Goal: Task Accomplishment & Management: Manage account settings

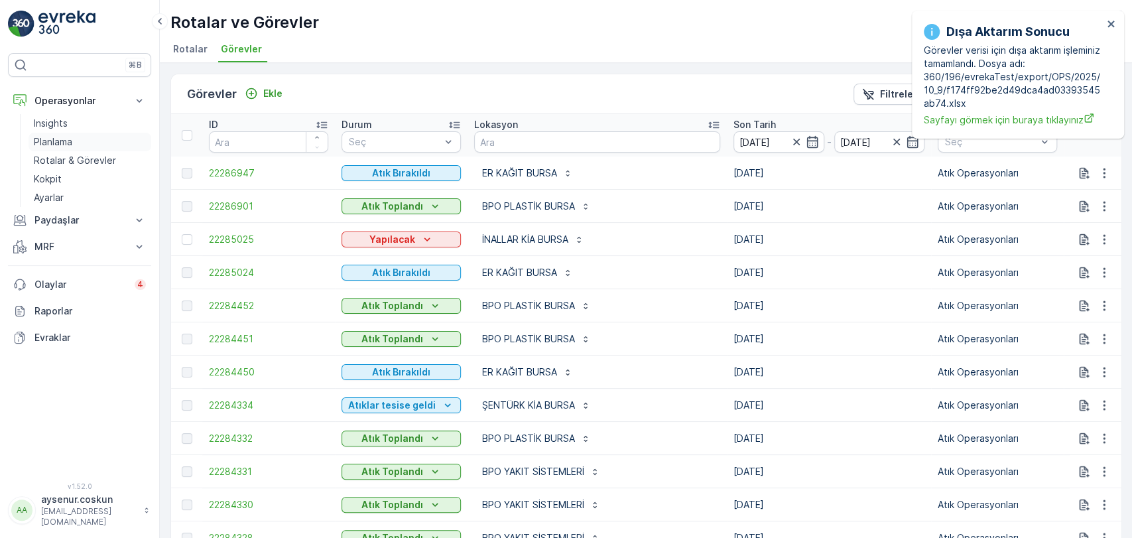
click at [76, 141] on link "Planlama" at bounding box center [90, 142] width 123 height 19
click at [98, 154] on p "Rotalar & Görevler" at bounding box center [75, 160] width 82 height 13
click at [100, 139] on link "Planlama" at bounding box center [90, 142] width 123 height 19
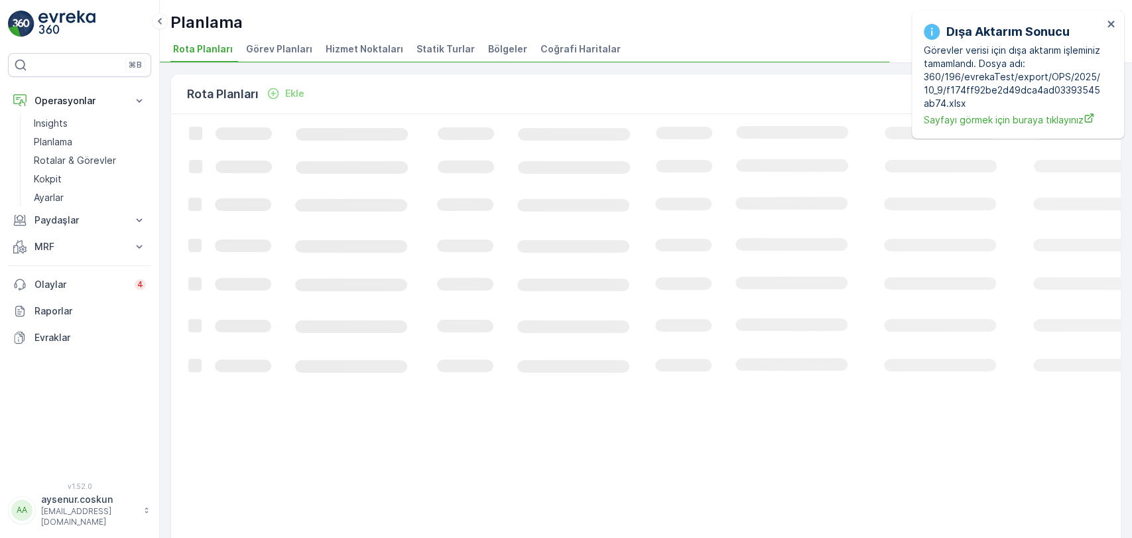
click at [344, 43] on span "Hizmet Noktaları" at bounding box center [365, 48] width 78 height 13
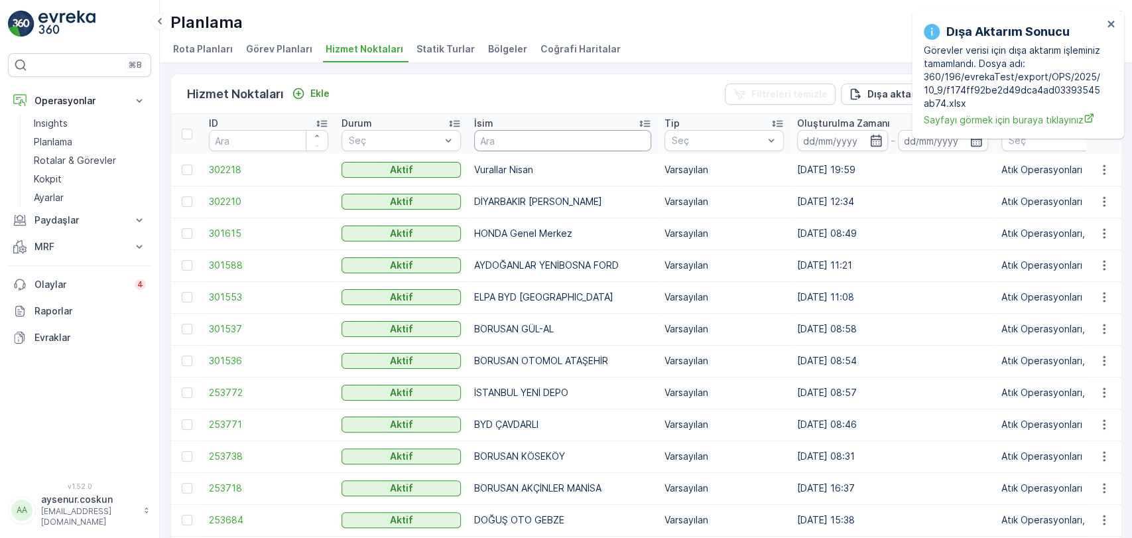
click at [513, 142] on input "text" at bounding box center [562, 140] width 177 height 21
type input "mepa"
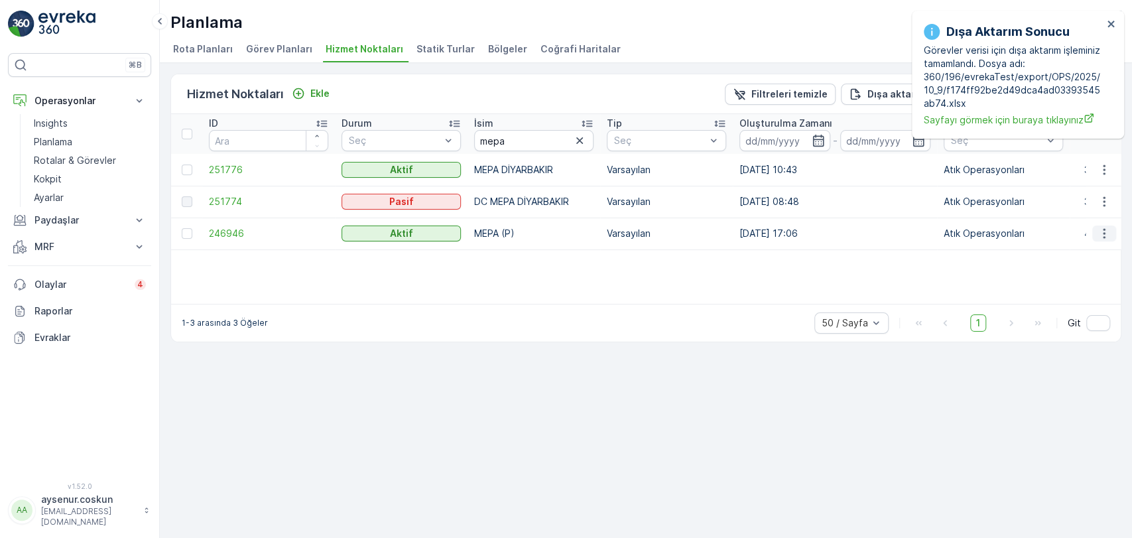
click at [1112, 227] on button "button" at bounding box center [1104, 233] width 24 height 16
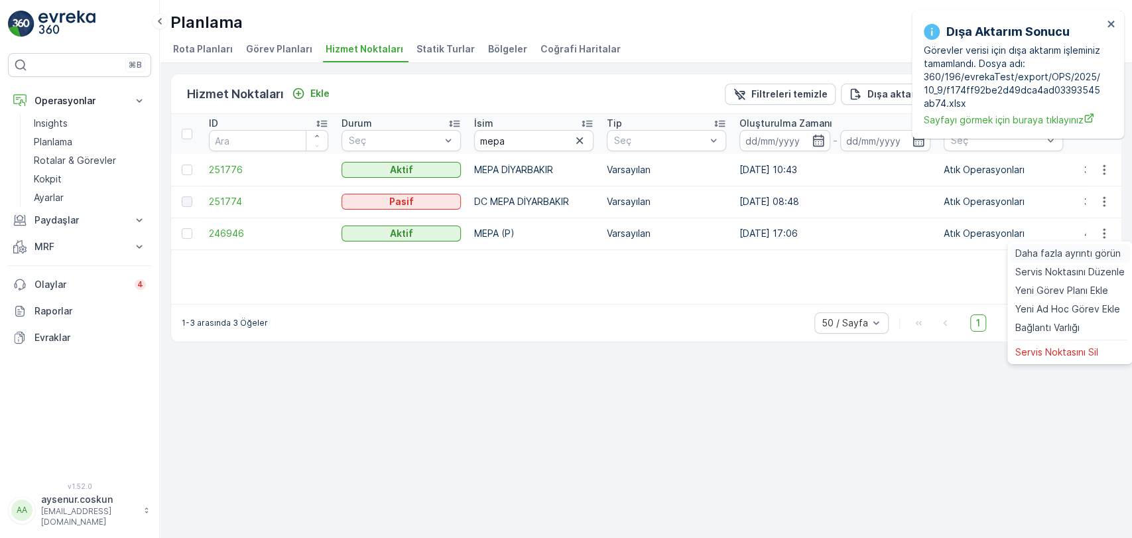
click at [1106, 249] on span "Daha fazla ayrıntı görün" at bounding box center [1067, 253] width 105 height 13
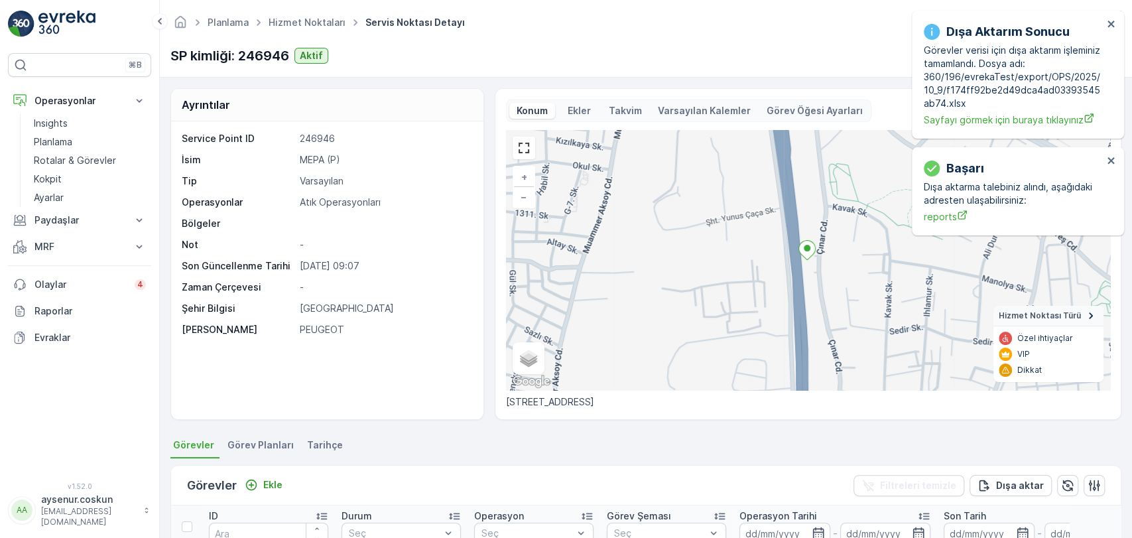
click at [1118, 22] on div "Dışa Aktarım Sonucu Görevler verisi için dışa aktarım işleminiz tamamlandı. Dos…" at bounding box center [1018, 75] width 212 height 128
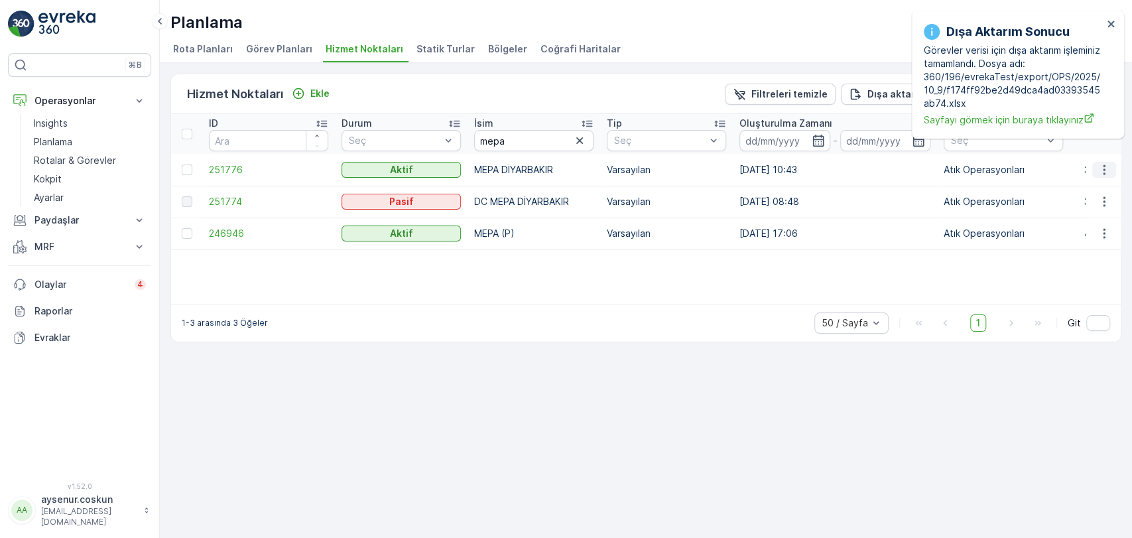
click at [1112, 166] on button "button" at bounding box center [1104, 170] width 24 height 16
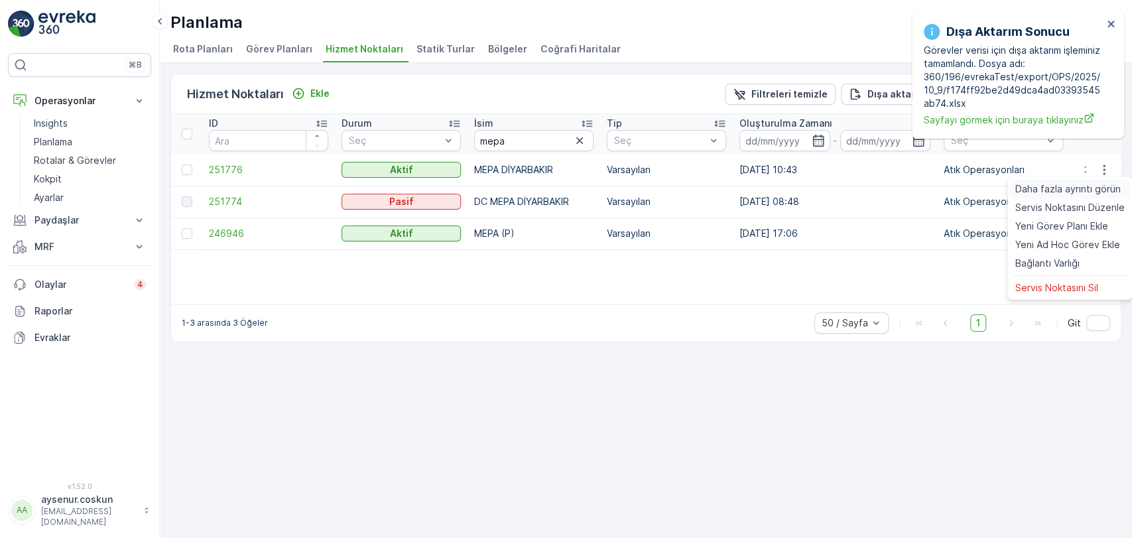
click at [1109, 187] on span "Daha fazla ayrıntı görün" at bounding box center [1067, 188] width 105 height 13
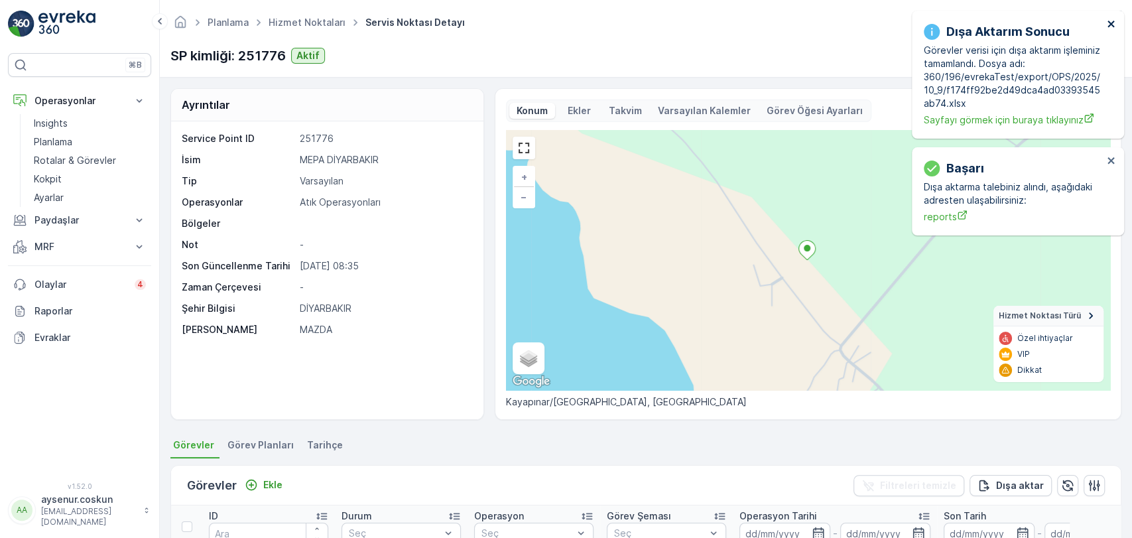
click at [1108, 24] on icon "close" at bounding box center [1111, 24] width 9 height 11
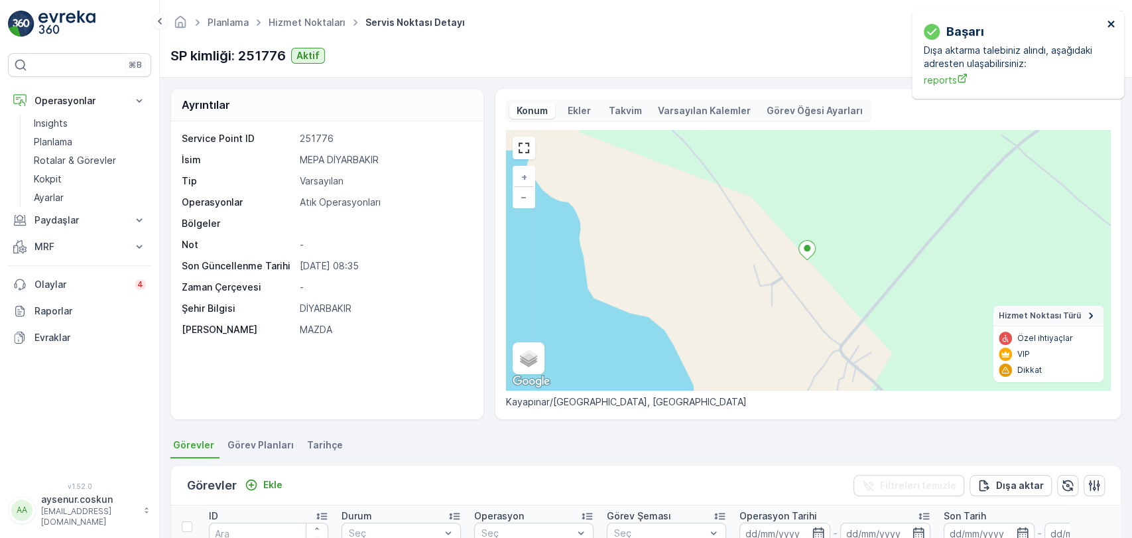
click at [1110, 25] on icon "close" at bounding box center [1111, 24] width 7 height 7
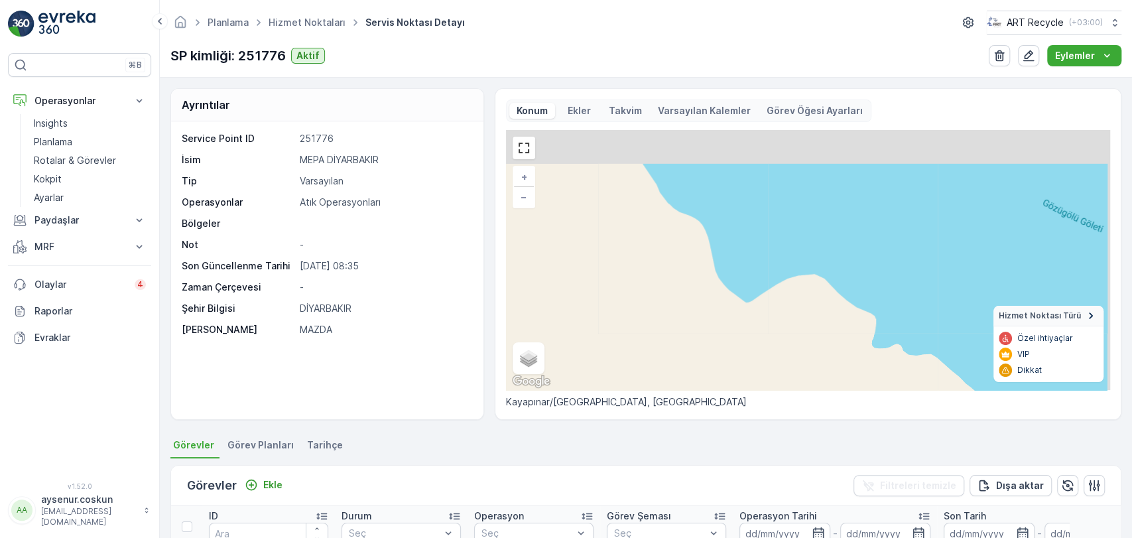
drag, startPoint x: 819, startPoint y: 229, endPoint x: 706, endPoint y: 317, distance: 143.7
click at [684, 349] on div "+ − Uydu Yol haritası Arazi Karışık Leaflet Klavye kısayolları Harita Verileri …" at bounding box center [808, 260] width 604 height 260
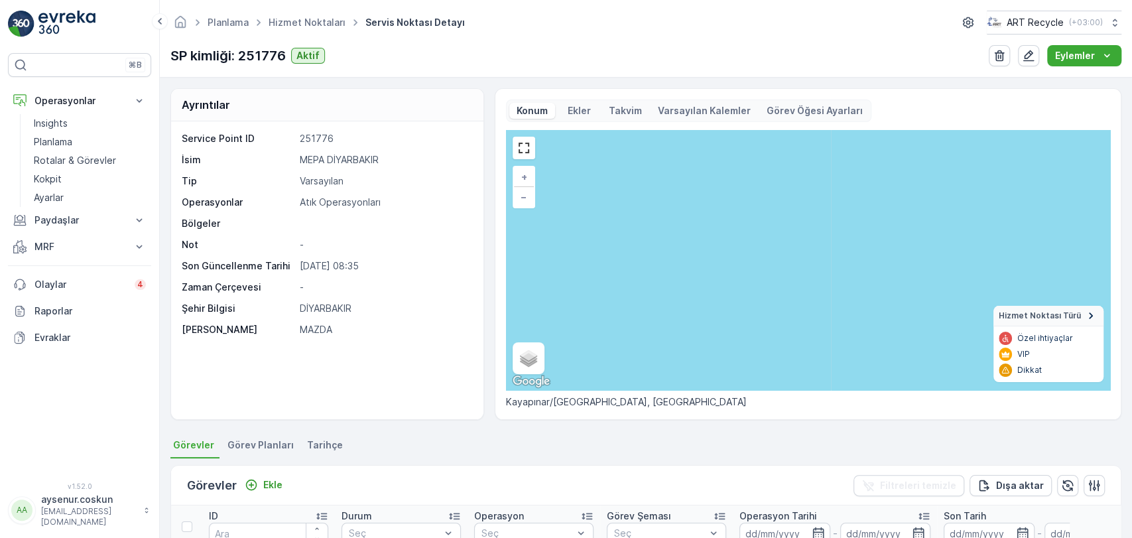
drag, startPoint x: 927, startPoint y: 218, endPoint x: 879, endPoint y: 303, distance: 98.3
click at [879, 303] on div "+ − Uydu Yol haritası Arazi Karışık Leaflet Klavye kısayolları Harita Verileri …" at bounding box center [808, 260] width 604 height 260
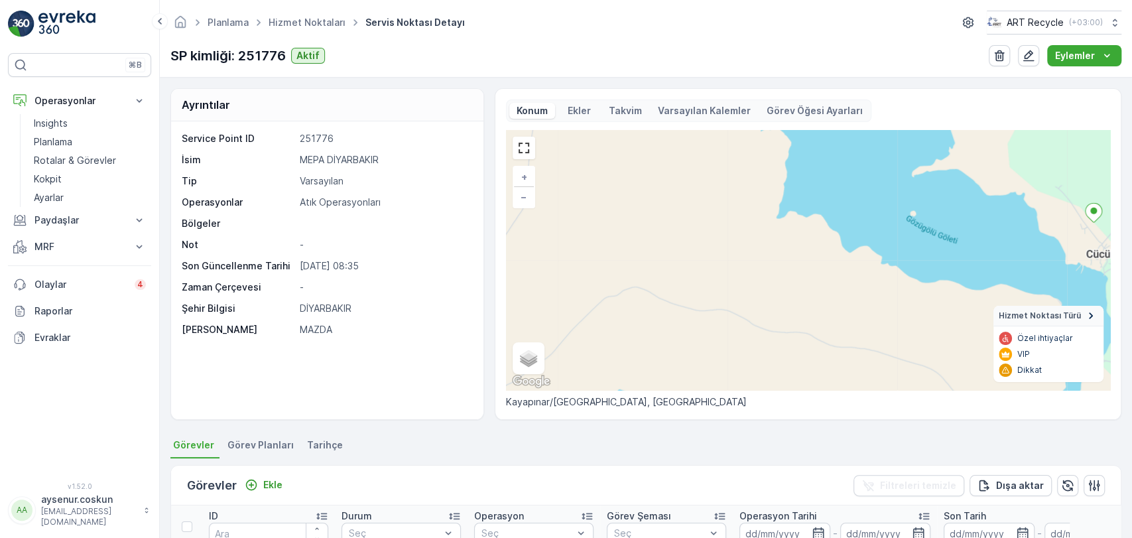
click at [71, 25] on img at bounding box center [66, 24] width 57 height 27
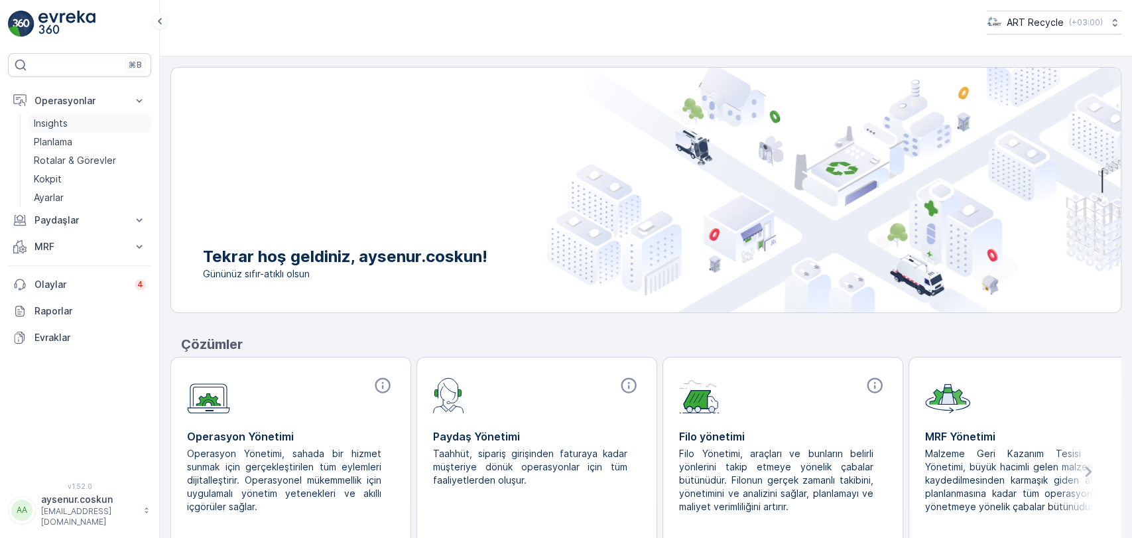
drag, startPoint x: 92, startPoint y: 143, endPoint x: 102, endPoint y: 115, distance: 29.8
click at [92, 142] on link "Planlama" at bounding box center [90, 142] width 123 height 19
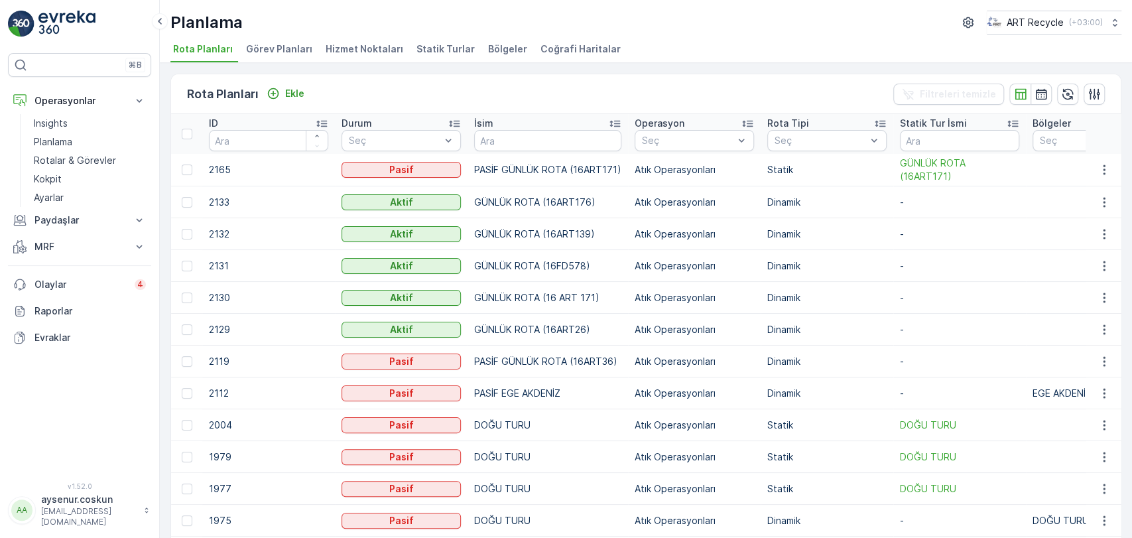
click at [355, 44] on span "Hizmet Noktaları" at bounding box center [365, 48] width 78 height 13
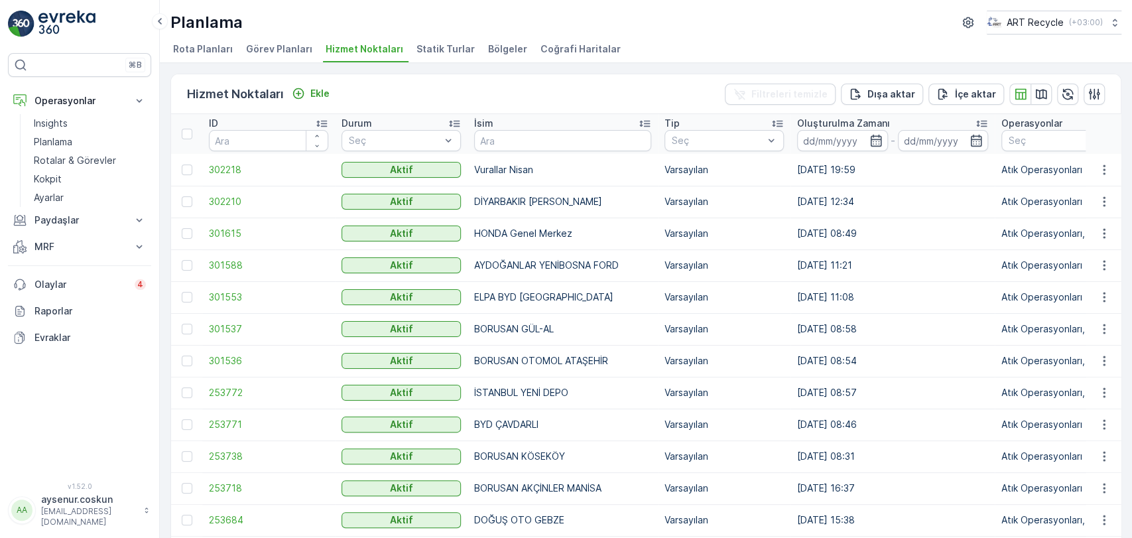
click at [310, 88] on p "Ekle" at bounding box center [319, 93] width 19 height 13
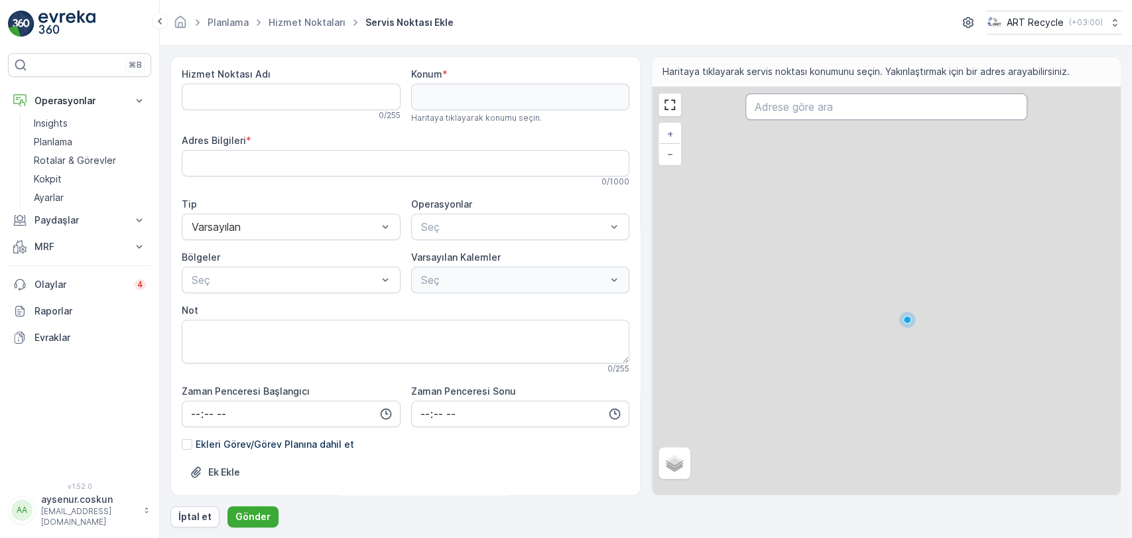
click at [818, 111] on input "text" at bounding box center [885, 107] width 281 height 27
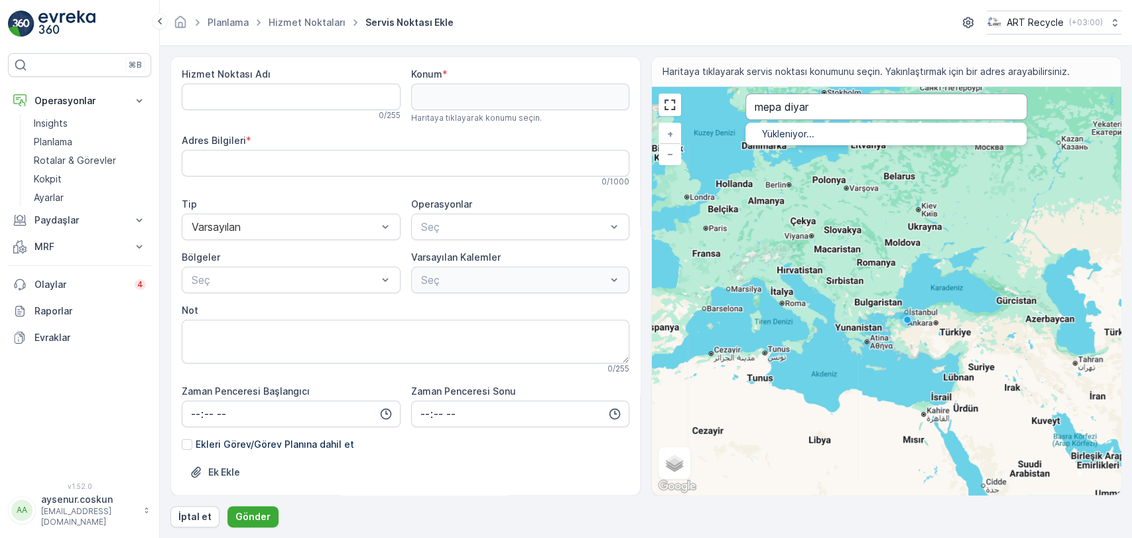
click at [818, 111] on input "mepa diyar" at bounding box center [885, 107] width 281 height 27
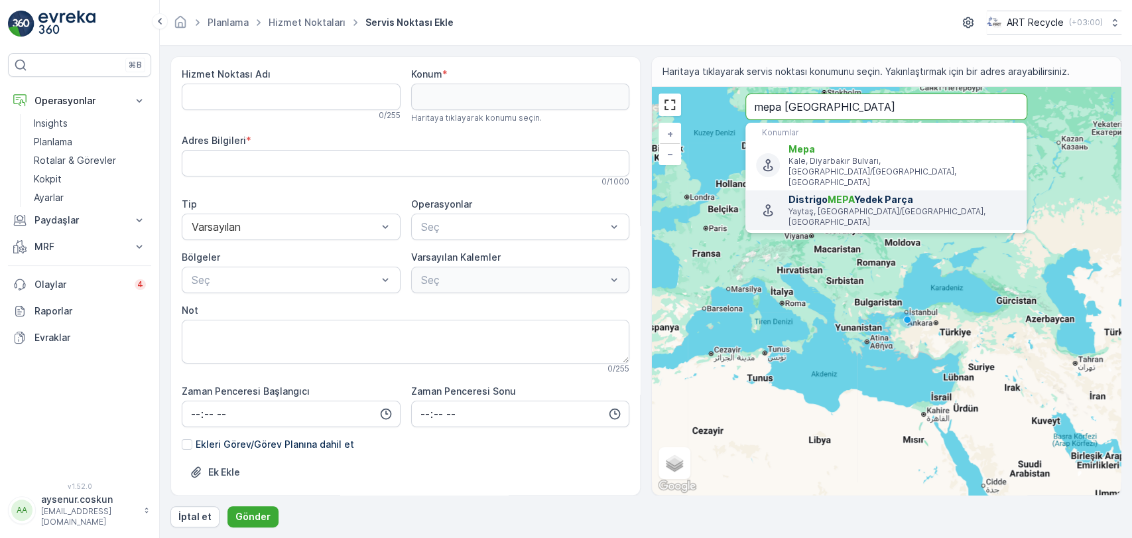
type input "mepa [GEOGRAPHIC_DATA]"
click at [982, 193] on span "Distrigo MEPA Yedek Parça" at bounding box center [902, 199] width 227 height 13
click at [790, 193] on span "Distrigo MEPA Yedek Parça" at bounding box center [902, 199] width 227 height 13
click at [844, 194] on span "MEPA" at bounding box center [841, 199] width 27 height 11
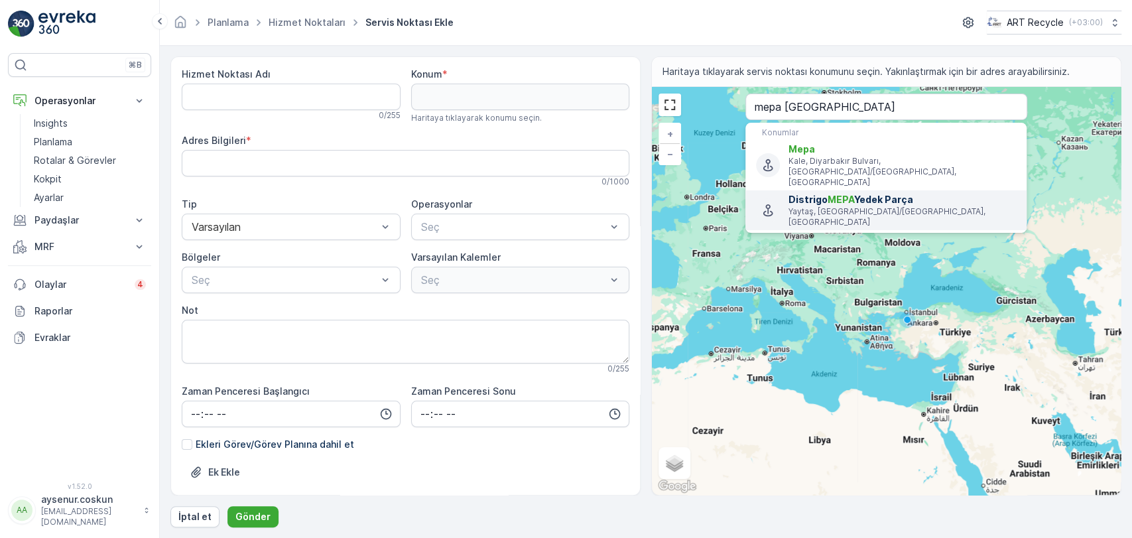
type input "38.0689281,40.04727"
type Bilgileri "Yaytaş, [STREET_ADDRESS] [STREET_ADDRESS]"
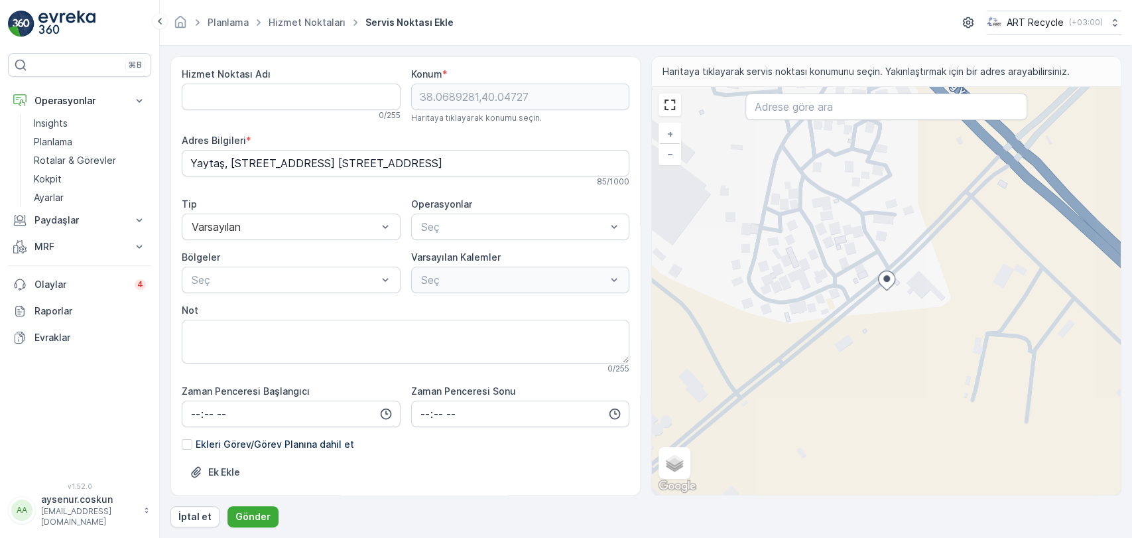
click at [846, 174] on div "+ − Uydu Yol haritası Arazi Karışık Leaflet Klavye kısayolları Harita Verileri …" at bounding box center [886, 291] width 469 height 408
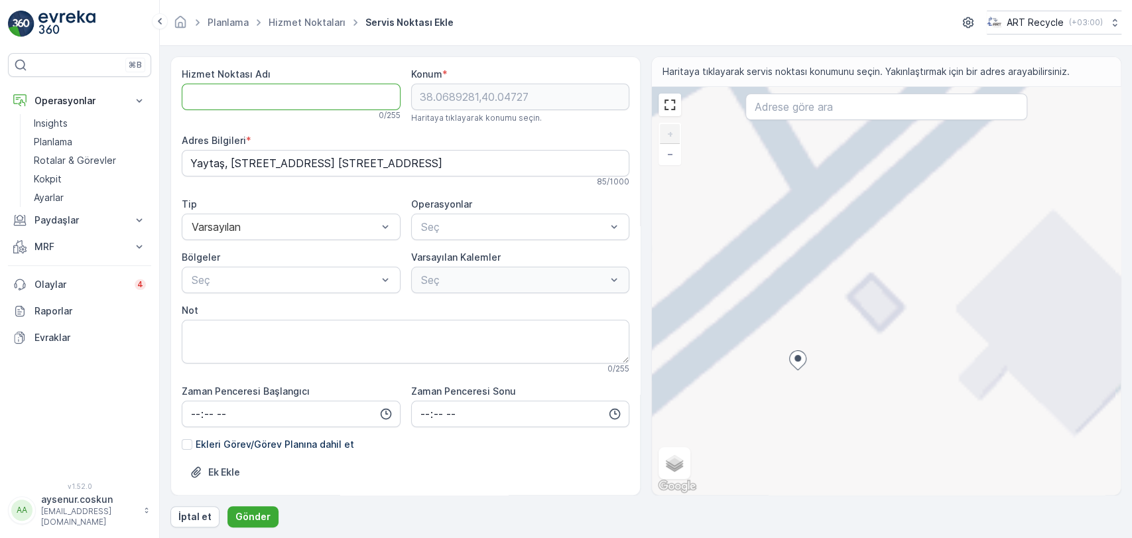
click at [286, 101] on Adı "Hizmet Noktası Adı" at bounding box center [291, 97] width 219 height 27
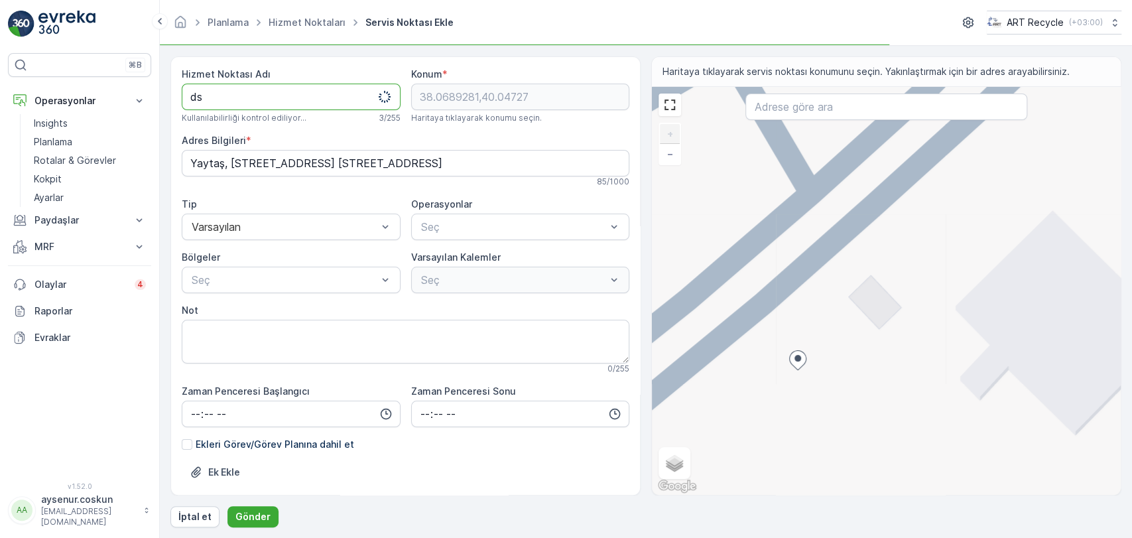
type Adı "d"
click at [209, 100] on Adı "DS DİYARBAKIR" at bounding box center [291, 97] width 219 height 27
type Adı "DS MEPA DİYARBAKIR"
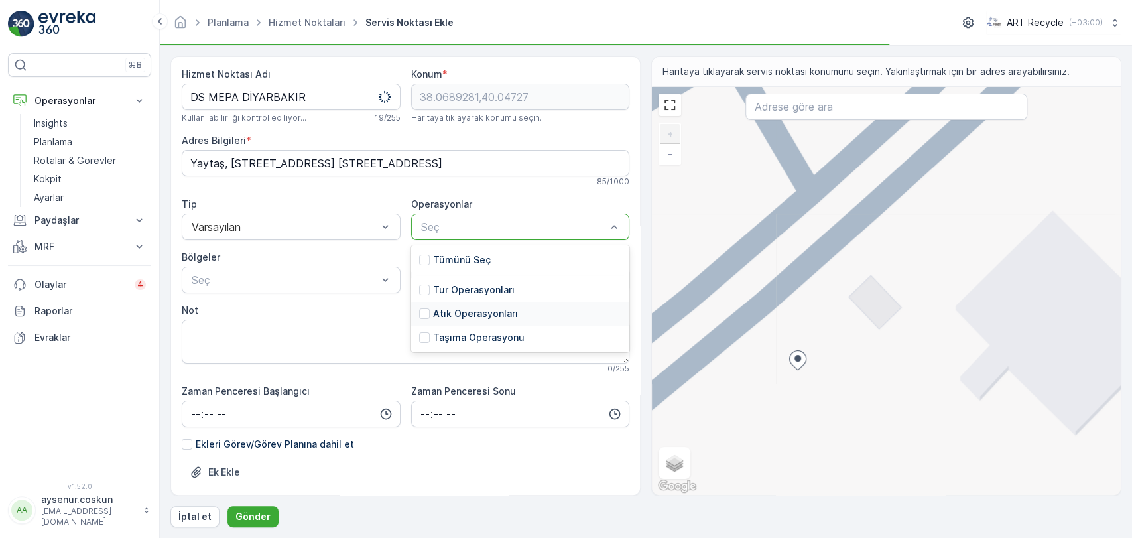
click at [442, 309] on p "Atık Operasyonları" at bounding box center [475, 313] width 85 height 13
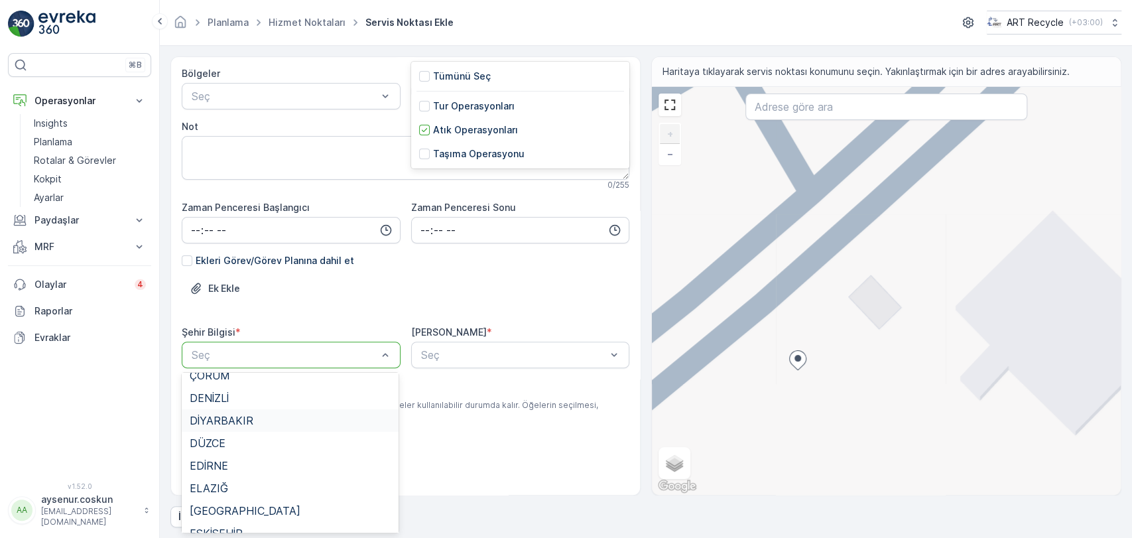
scroll to position [442, 0]
click at [247, 403] on div "DİYARBAKIR" at bounding box center [290, 396] width 217 height 23
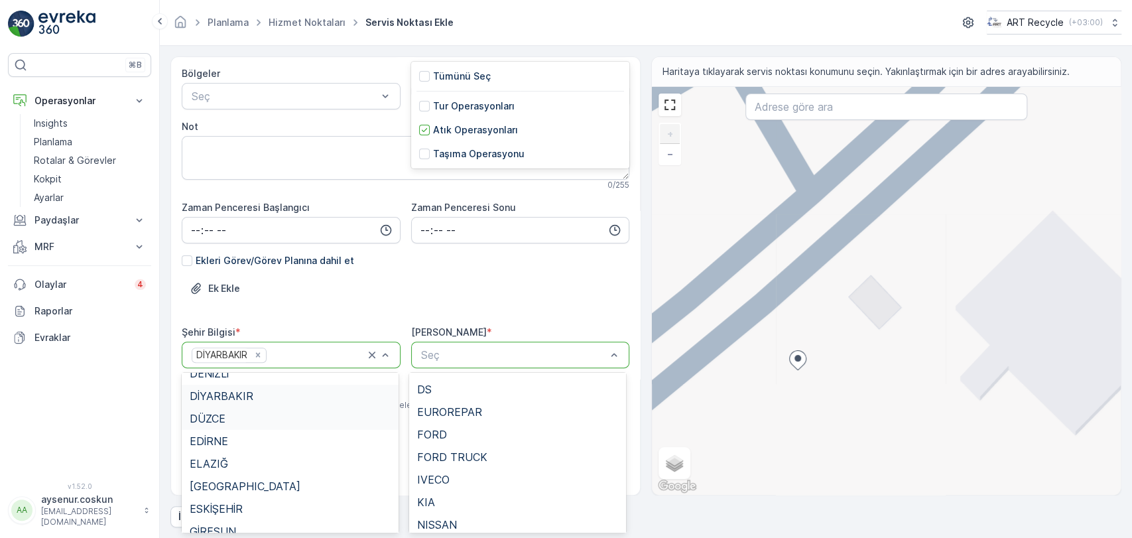
scroll to position [0, 0]
click at [495, 436] on div "DS" at bounding box center [517, 432] width 201 height 12
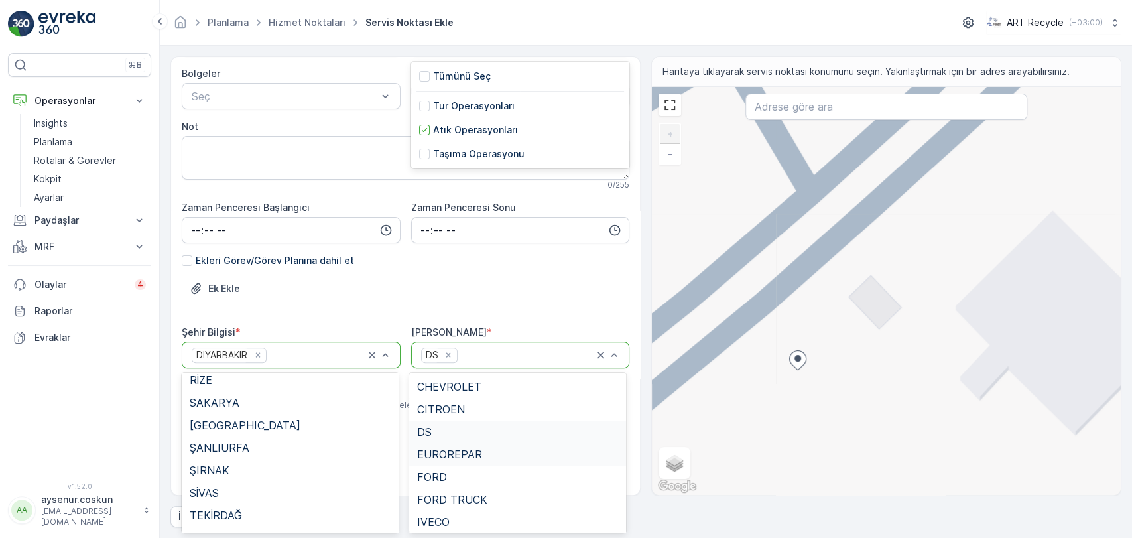
scroll to position [1424, 0]
click at [463, 294] on div "Ek Ekle" at bounding box center [406, 296] width 448 height 37
click at [568, 304] on div "Ek Ekle" at bounding box center [406, 296] width 448 height 37
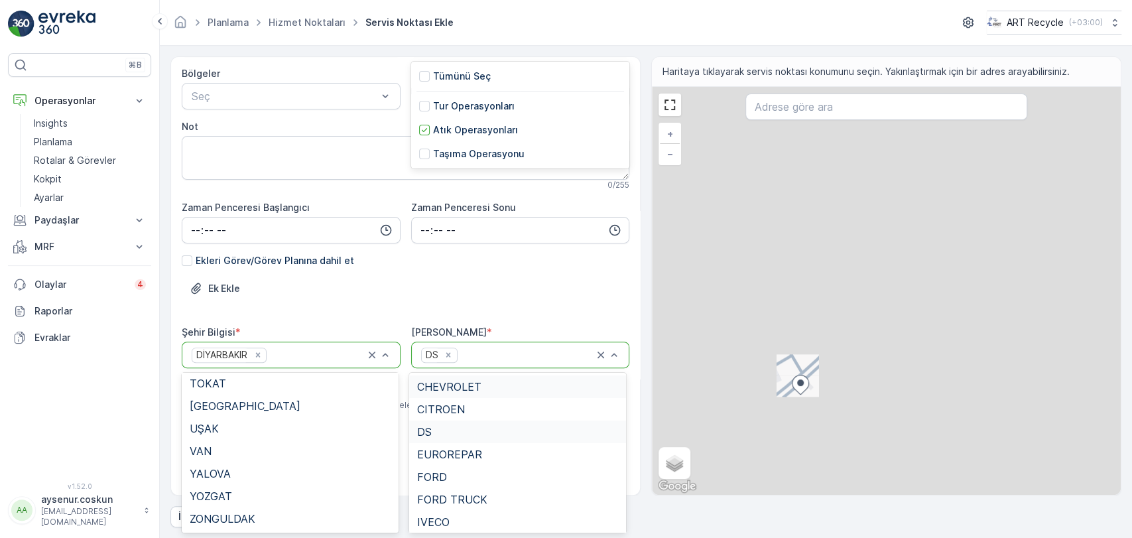
scroll to position [252, 0]
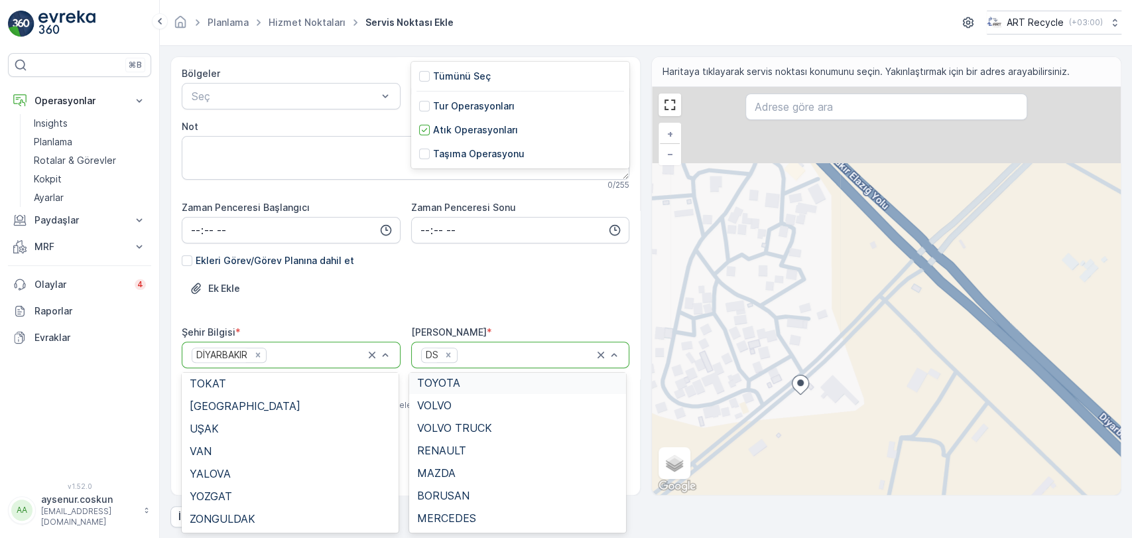
click at [557, 292] on div "Ek Ekle" at bounding box center [406, 296] width 448 height 37
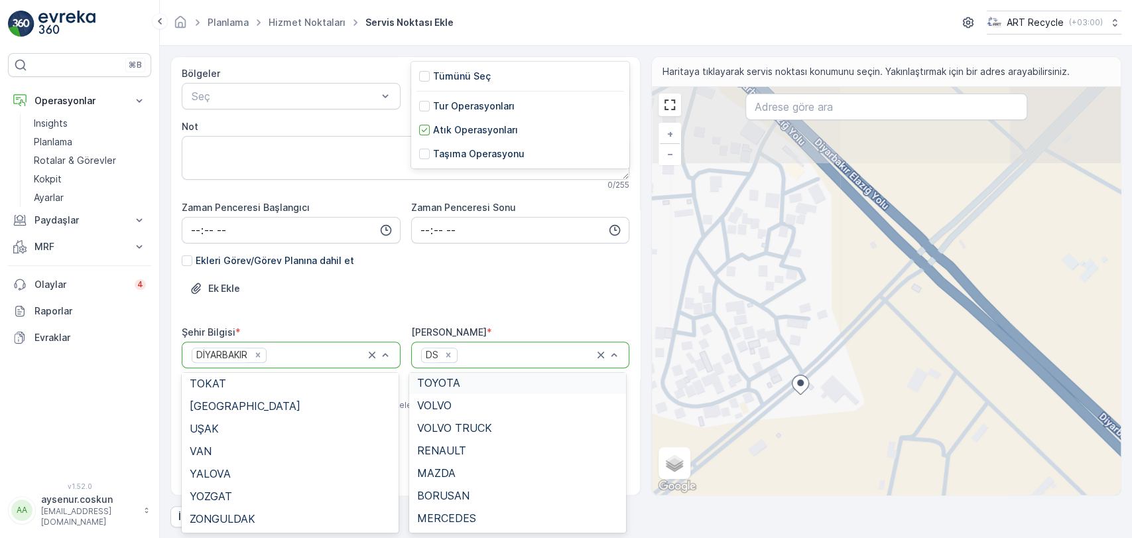
click at [591, 355] on div at bounding box center [526, 355] width 135 height 12
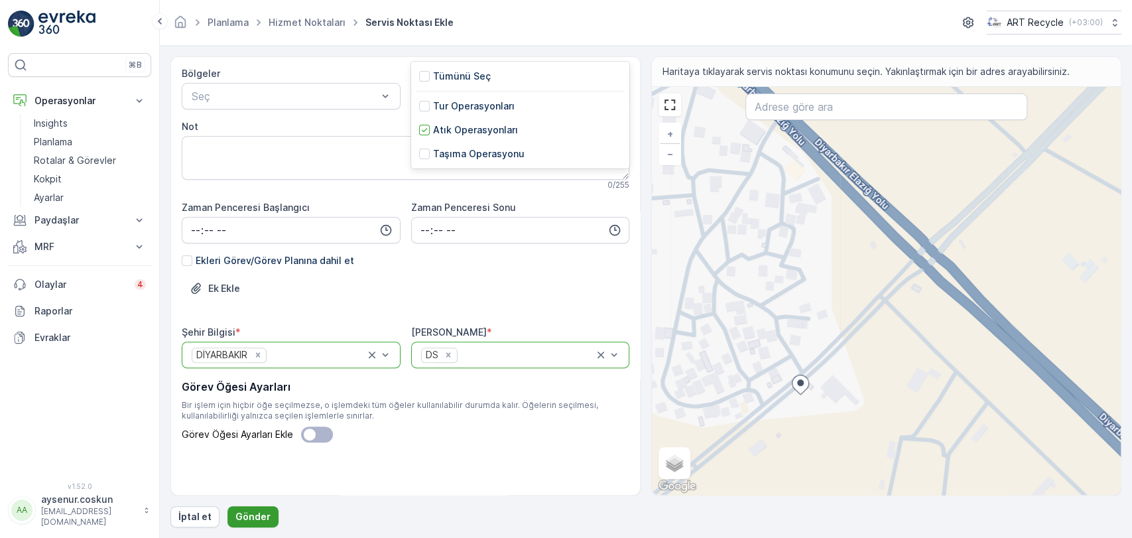
click at [249, 510] on p "Gönder" at bounding box center [252, 516] width 35 height 13
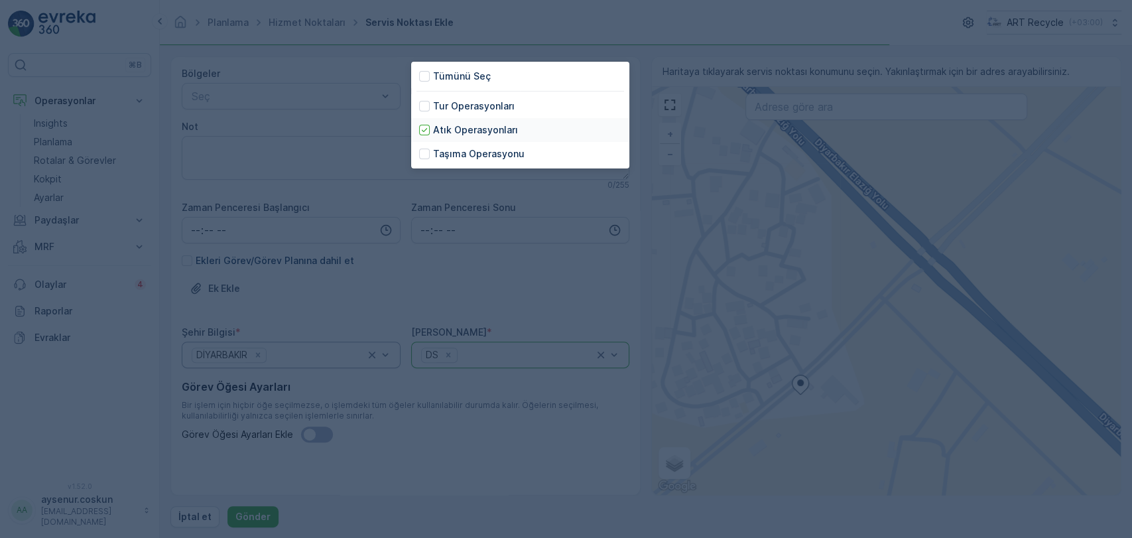
click at [470, 120] on body "⌘B Operasyonlar Insights Planlama Rotalar & Görevler Kokpit Ayarlar Paydaşlar R…" at bounding box center [566, 269] width 1132 height 538
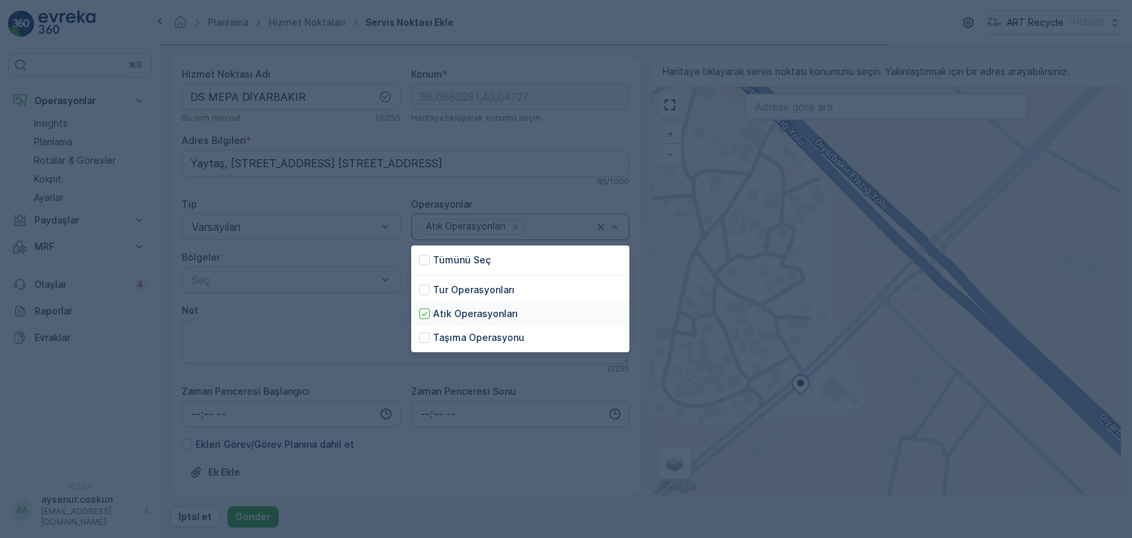
click at [462, 313] on p "Atık Operasyonları" at bounding box center [475, 313] width 85 height 13
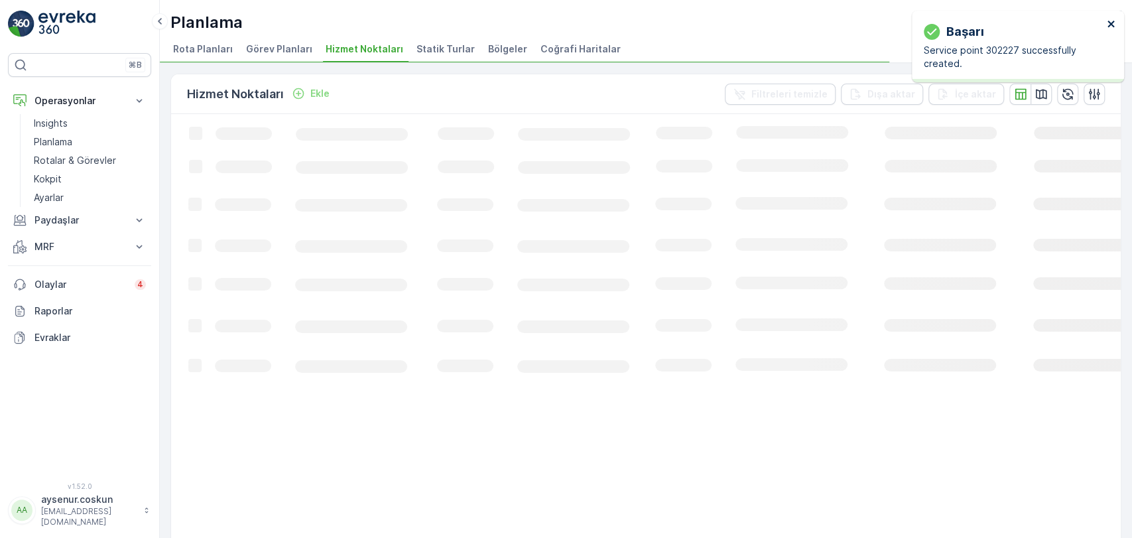
click at [1107, 25] on icon "close" at bounding box center [1111, 24] width 9 height 11
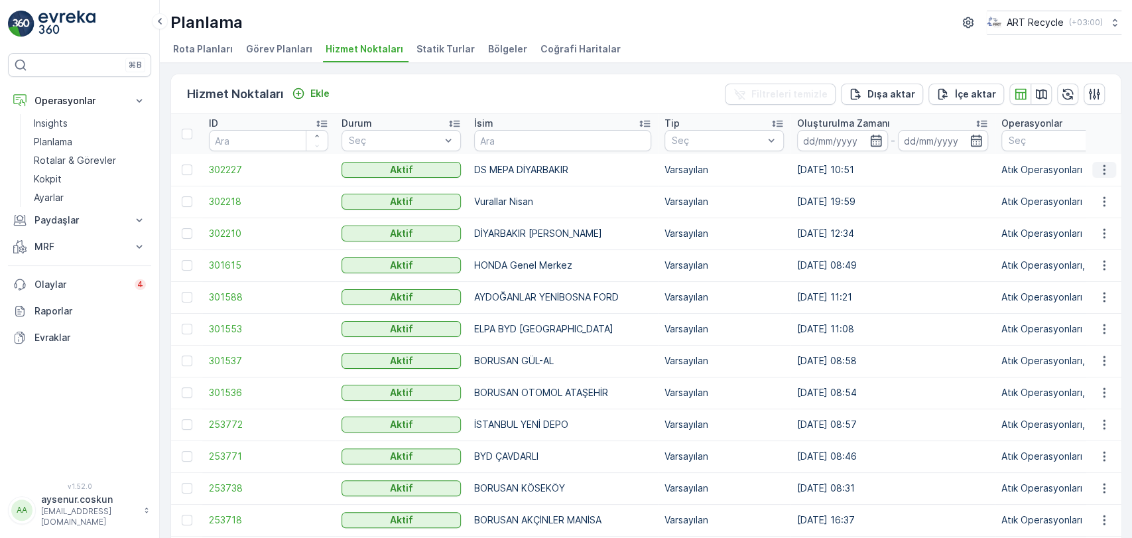
click at [1100, 167] on icon "button" at bounding box center [1104, 169] width 13 height 13
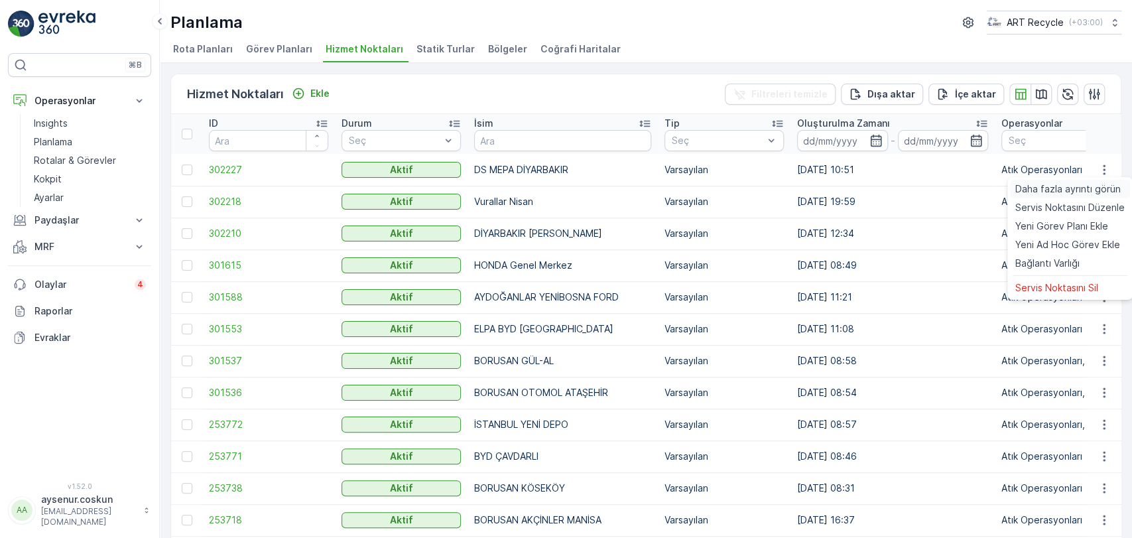
click at [1086, 192] on span "Daha fazla ayrıntı görün" at bounding box center [1067, 188] width 105 height 13
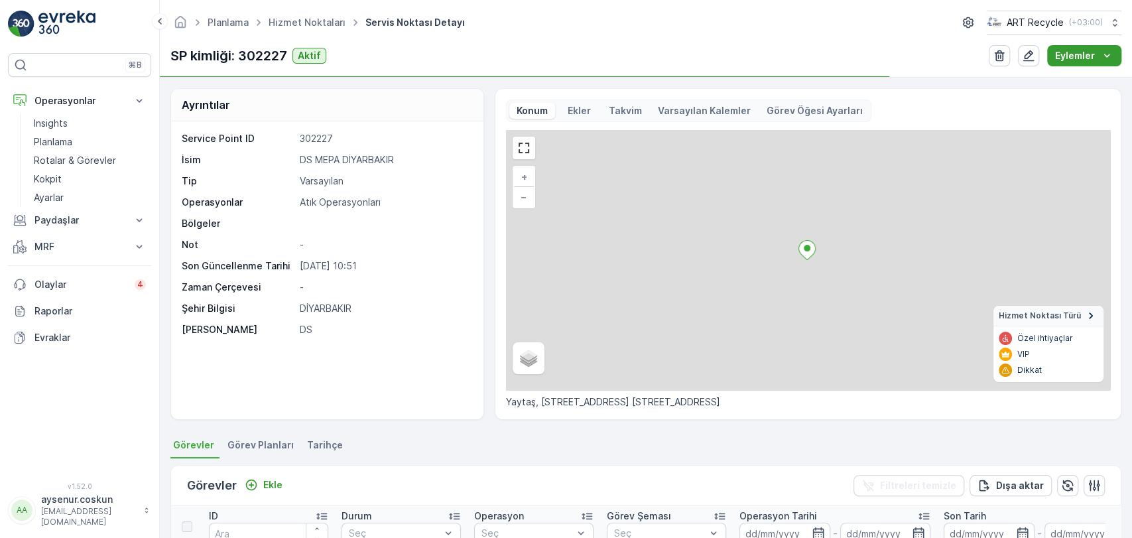
click at [1099, 53] on div "Eylemler" at bounding box center [1084, 55] width 58 height 13
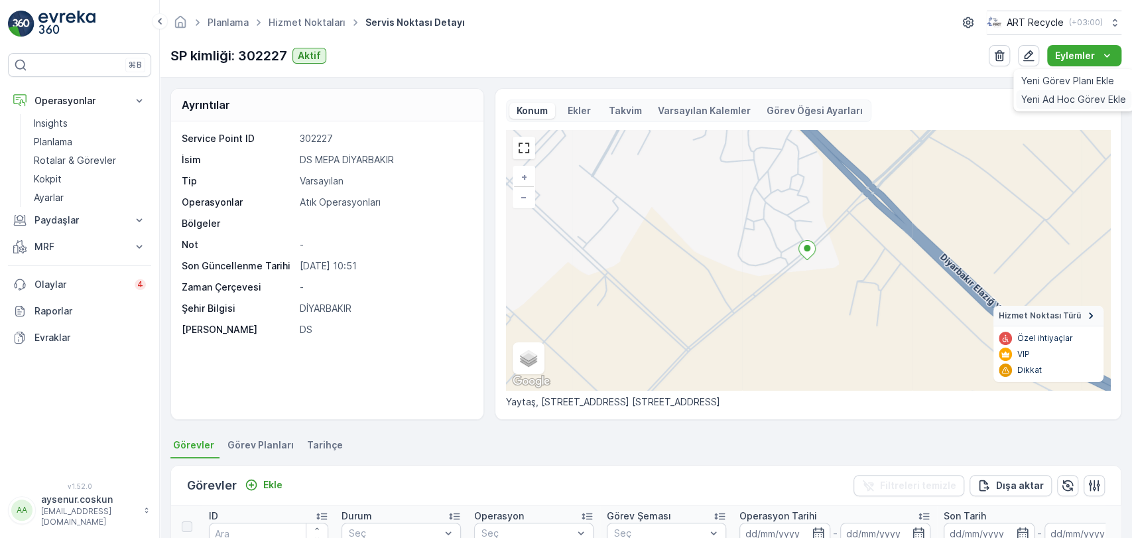
click at [1061, 102] on span "Yeni Ad Hoc Görev Ekle" at bounding box center [1073, 99] width 105 height 13
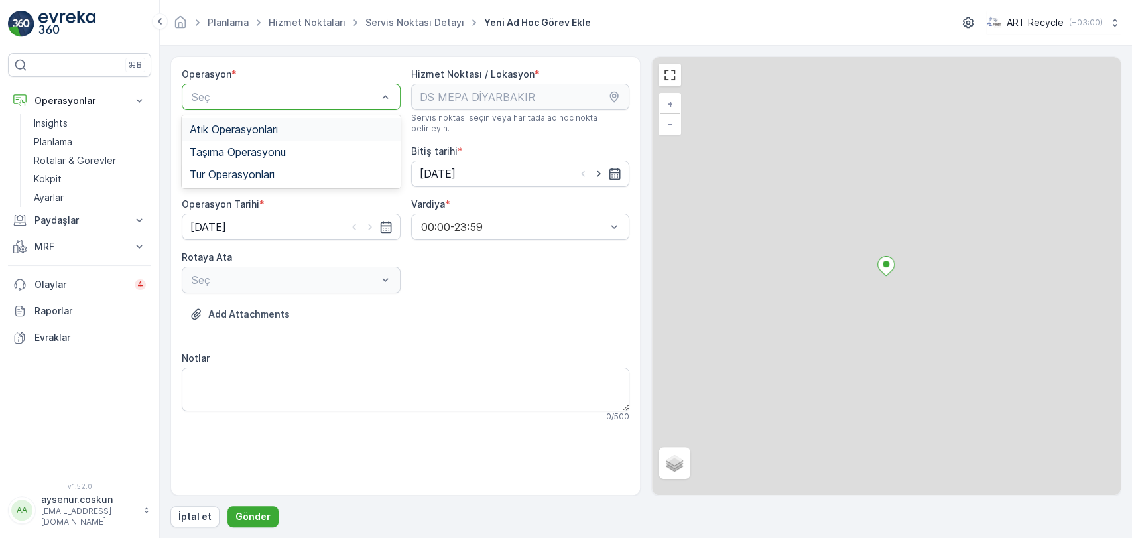
click at [258, 129] on span "Atık Operasyonları" at bounding box center [234, 129] width 88 height 12
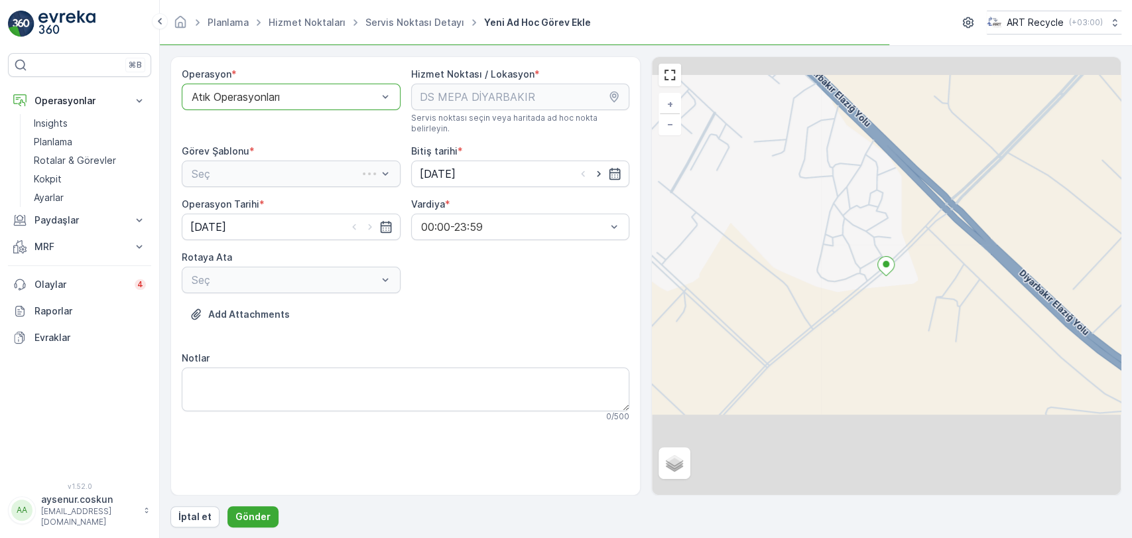
click at [265, 162] on div "Seç" at bounding box center [291, 173] width 219 height 27
click at [255, 164] on div "Seç" at bounding box center [291, 173] width 219 height 27
click at [297, 200] on div "Atık Toplama" at bounding box center [291, 206] width 203 height 12
click at [286, 267] on div "Seç" at bounding box center [291, 280] width 219 height 27
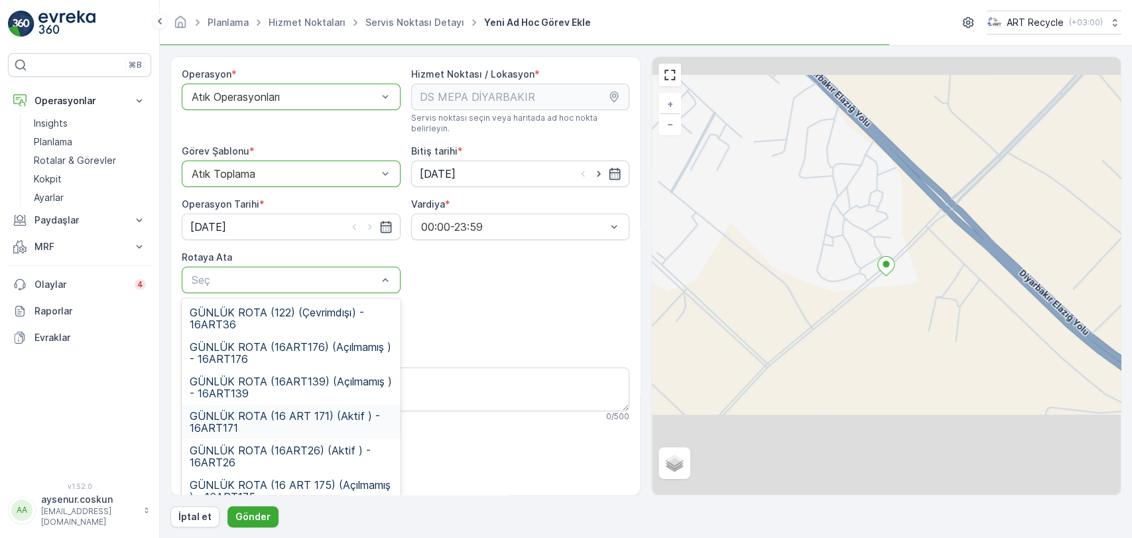
click at [327, 410] on span "GÜNLÜK ROTA (16 ART 171) (Aktif ) - 16ART171" at bounding box center [291, 422] width 203 height 24
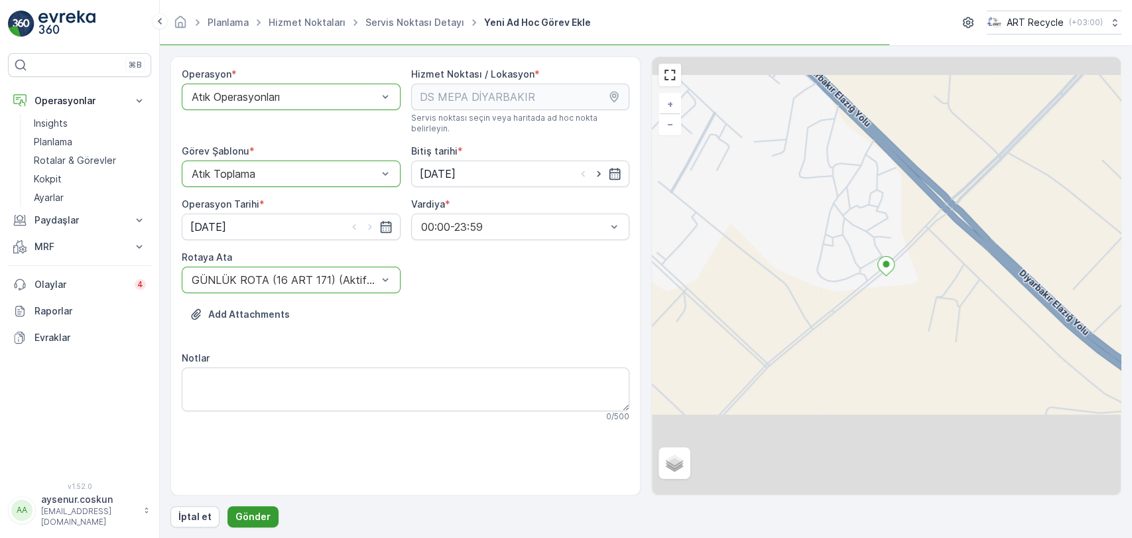
click at [235, 518] on p "Gönder" at bounding box center [252, 516] width 35 height 13
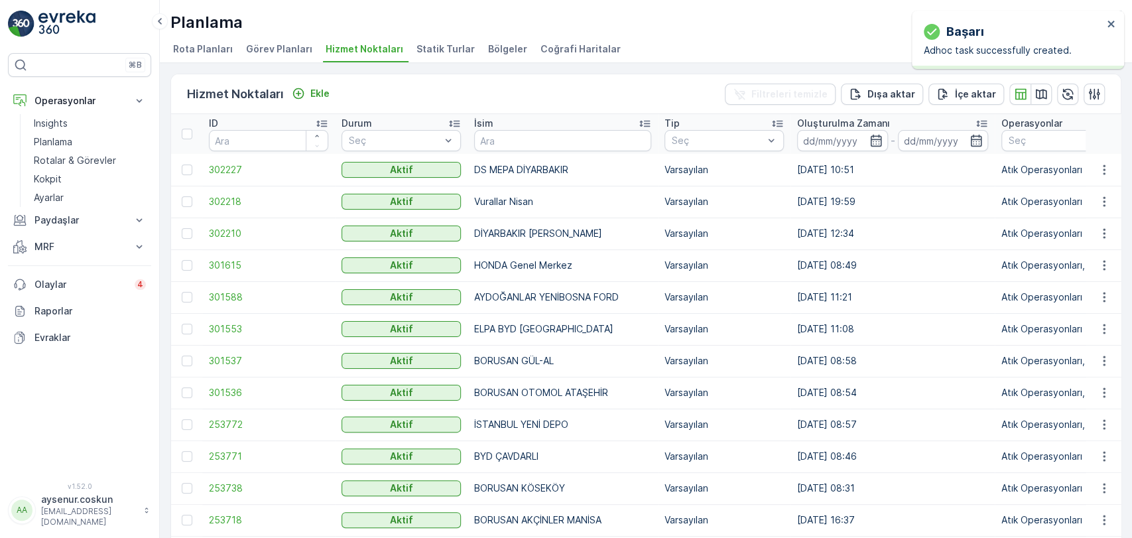
click at [78, 32] on img at bounding box center [66, 24] width 57 height 27
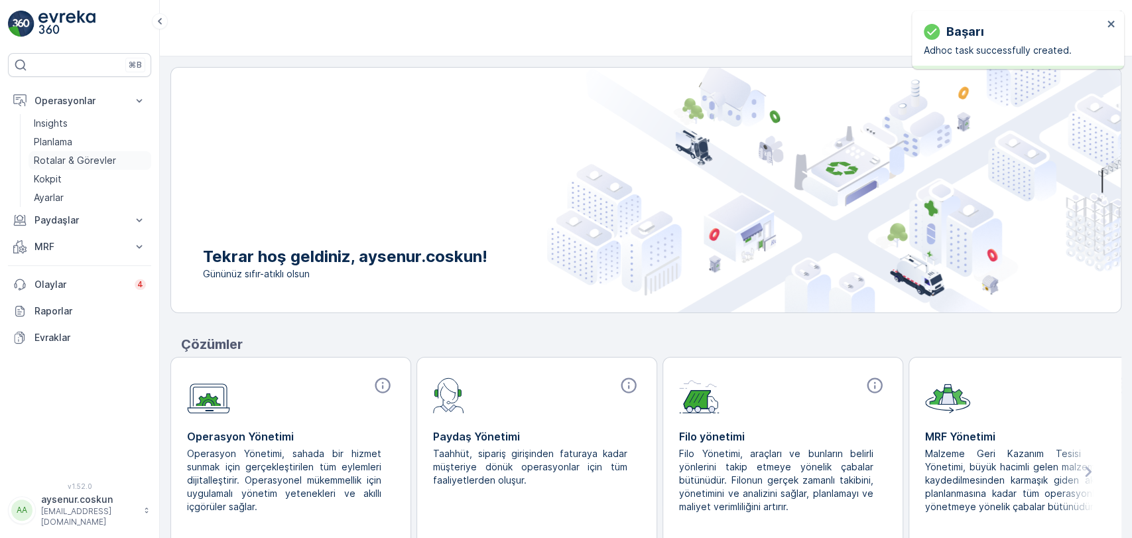
click at [102, 155] on p "Rotalar & Görevler" at bounding box center [75, 160] width 82 height 13
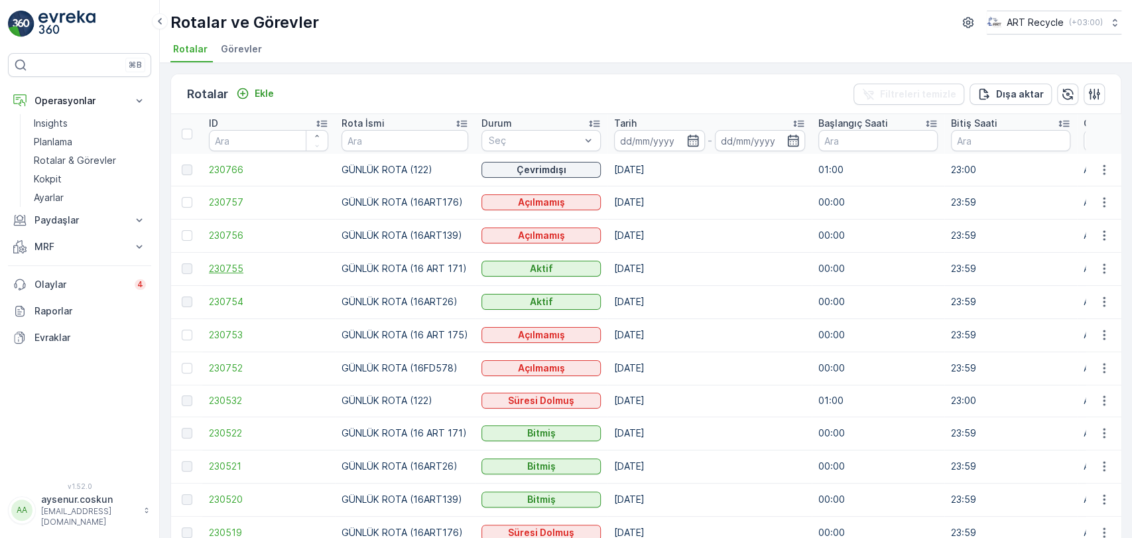
click at [240, 270] on span "230755" at bounding box center [268, 268] width 119 height 13
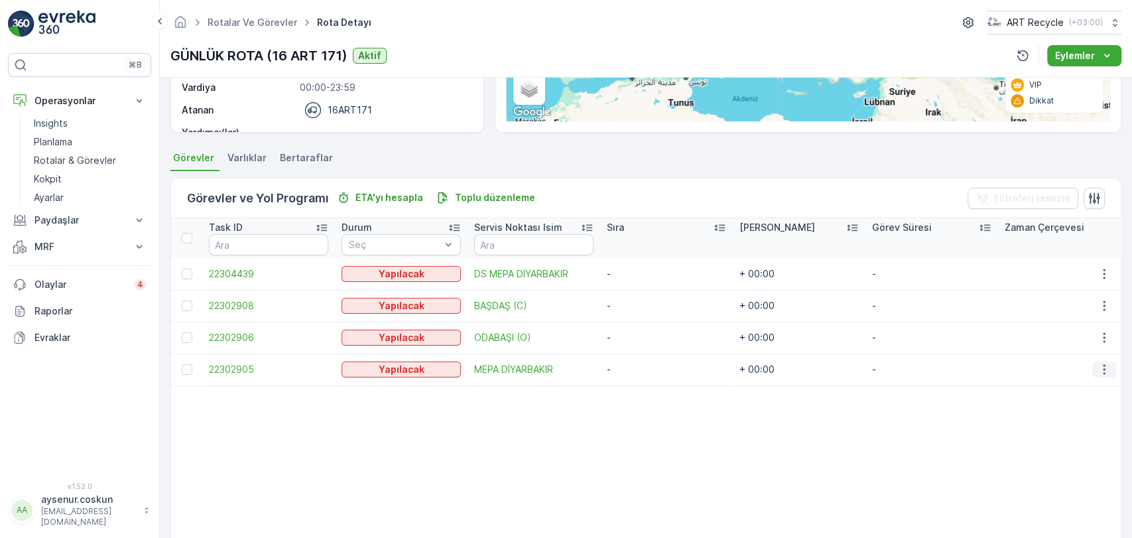
click at [1100, 367] on icon "button" at bounding box center [1104, 369] width 13 height 13
click at [1082, 442] on span "Rotadan kaldır" at bounding box center [1053, 444] width 64 height 13
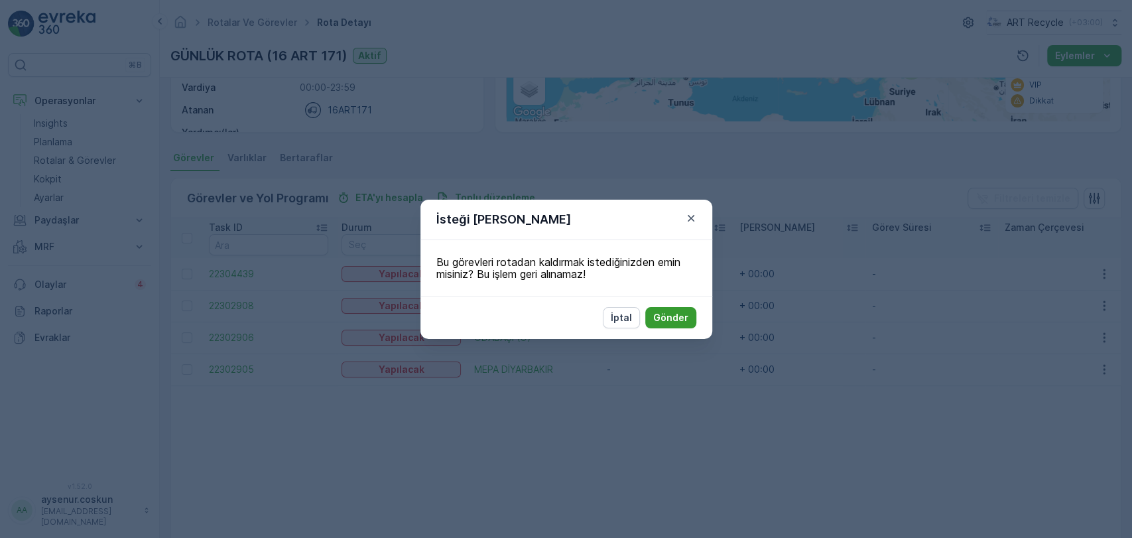
click at [691, 320] on button "Gönder" at bounding box center [670, 317] width 51 height 21
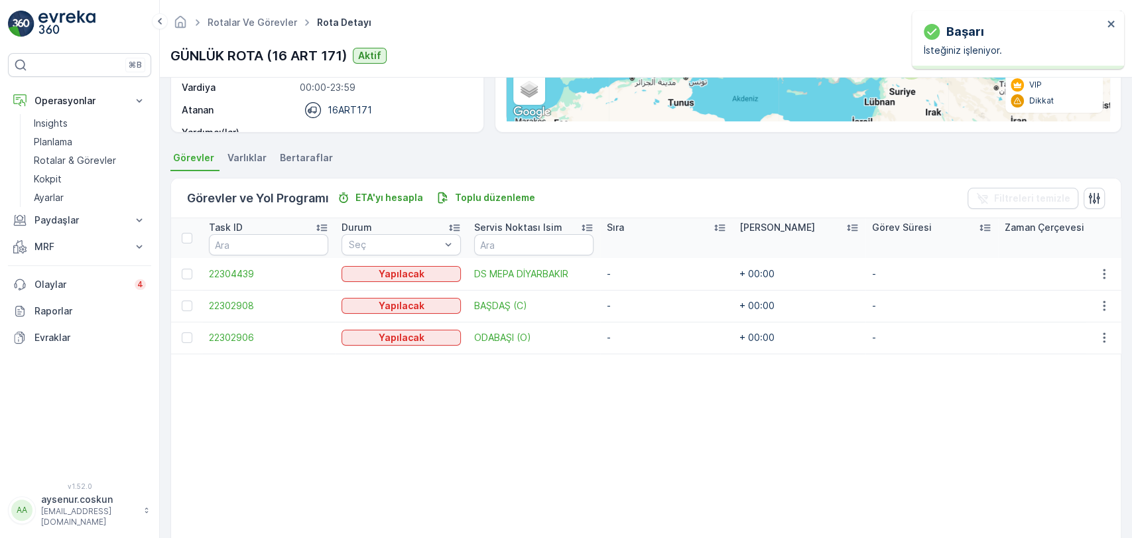
click at [74, 33] on img at bounding box center [66, 24] width 57 height 27
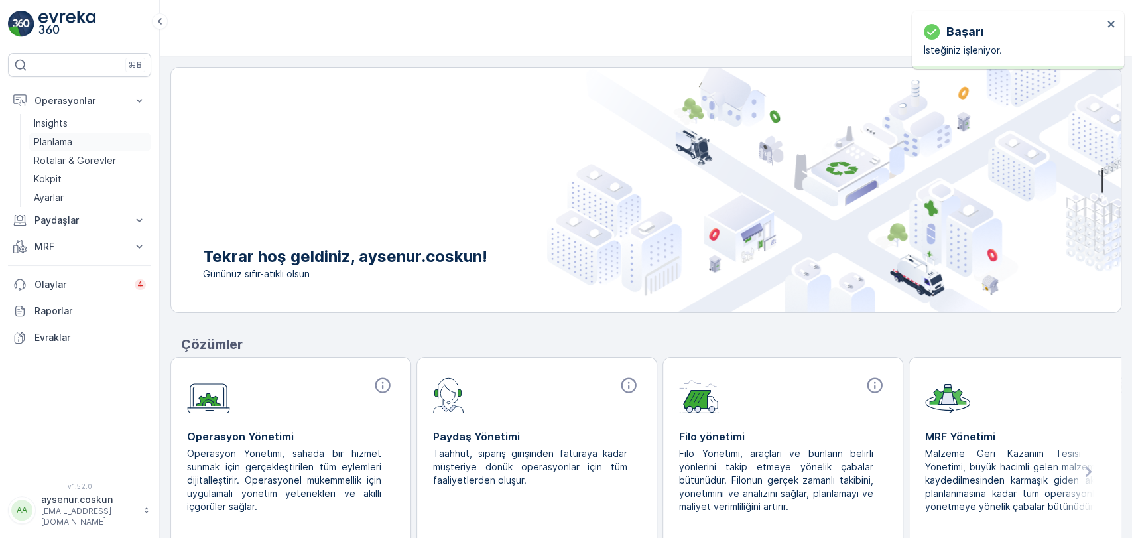
click at [95, 140] on link "Planlama" at bounding box center [90, 142] width 123 height 19
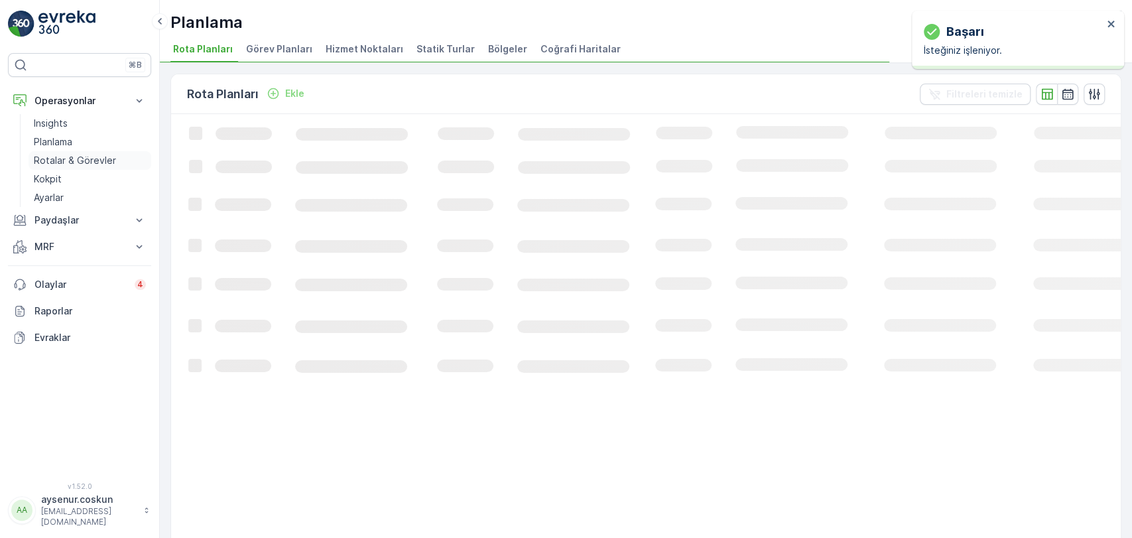
click at [98, 160] on p "Rotalar & Görevler" at bounding box center [75, 160] width 82 height 13
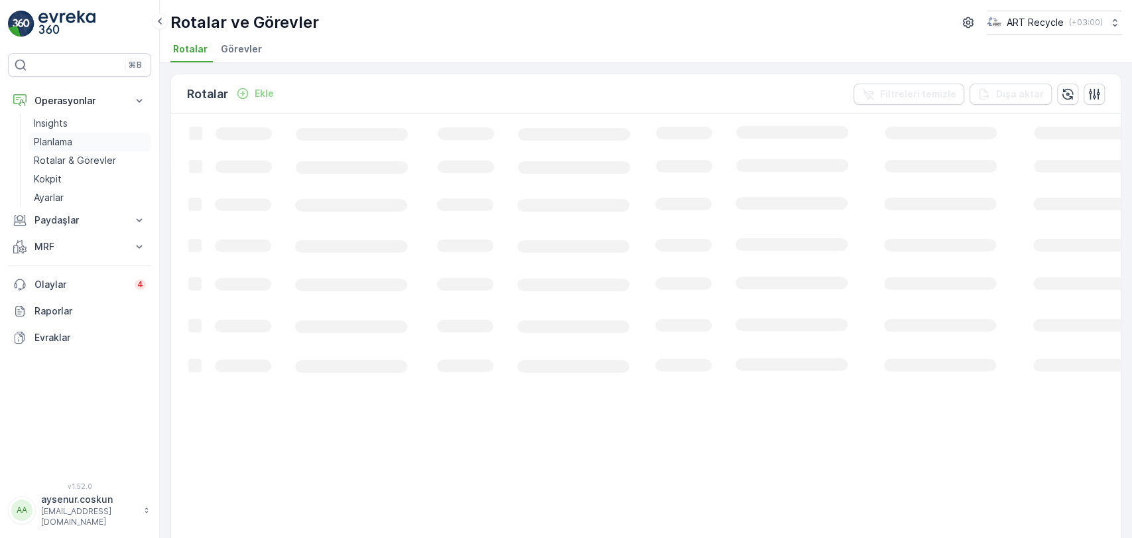
click at [66, 137] on p "Planlama" at bounding box center [53, 141] width 38 height 13
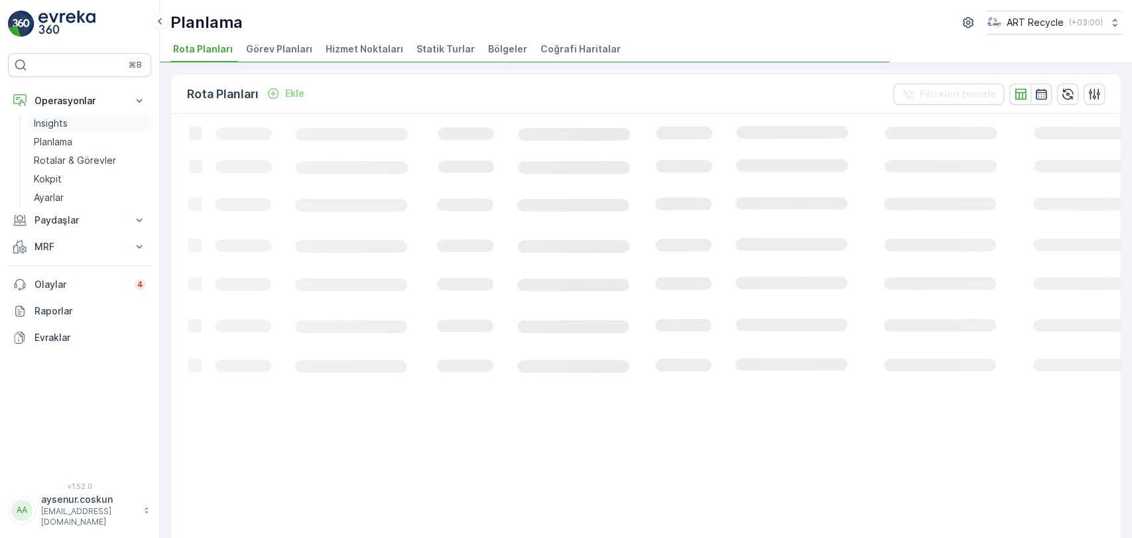
click at [72, 118] on link "Insights" at bounding box center [90, 123] width 123 height 19
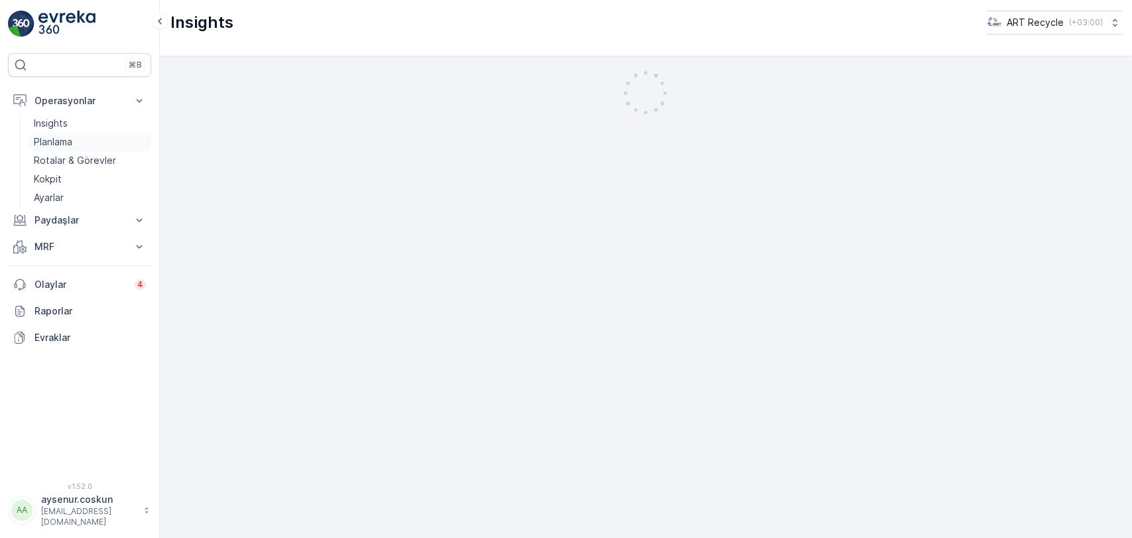
click at [112, 143] on link "Planlama" at bounding box center [90, 142] width 123 height 19
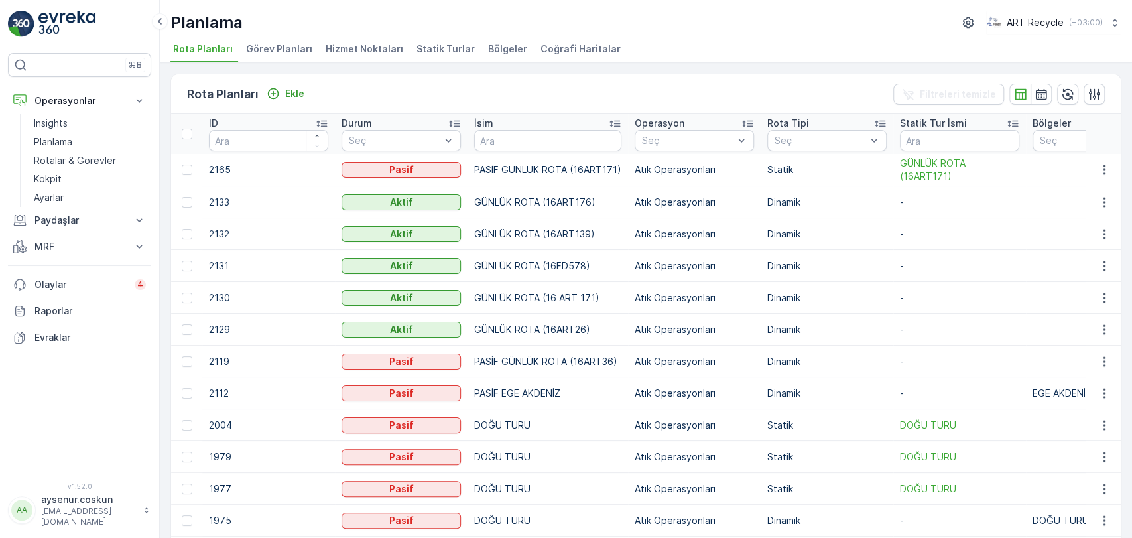
click at [360, 42] on span "Hizmet Noktaları" at bounding box center [365, 48] width 78 height 13
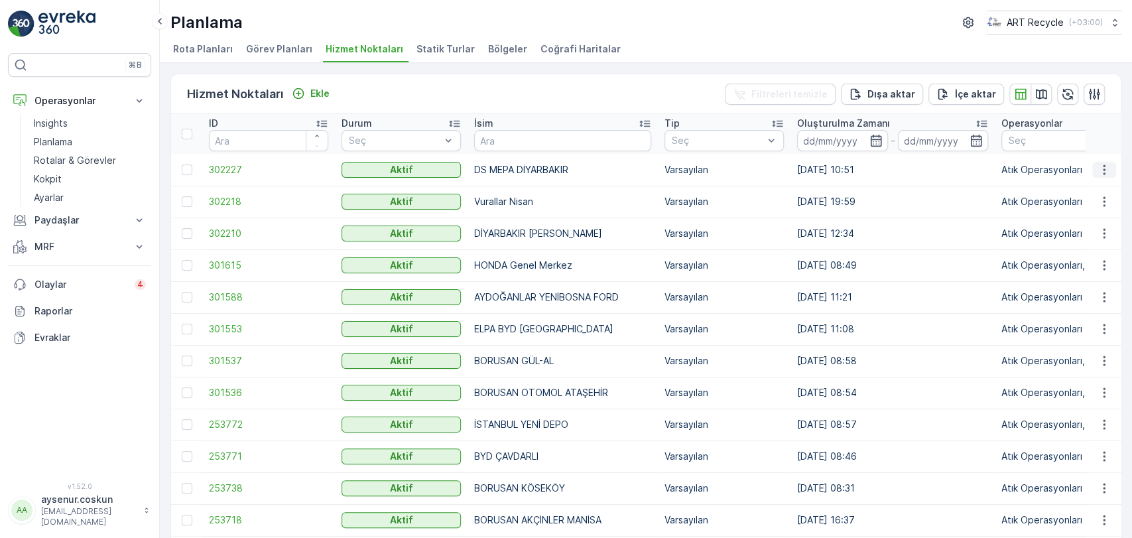
click at [1099, 163] on icon "button" at bounding box center [1104, 169] width 13 height 13
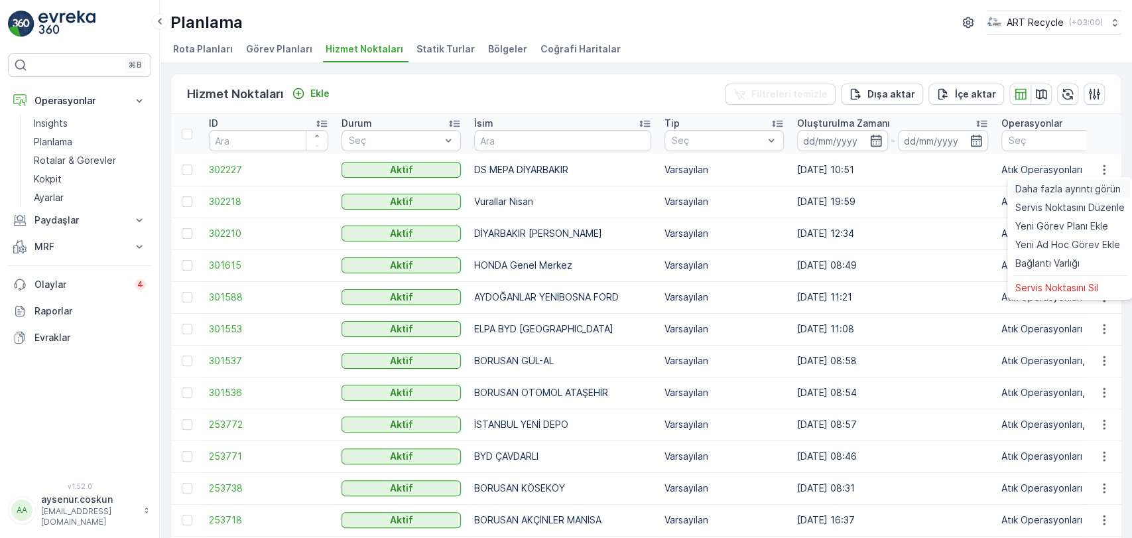
click at [1090, 188] on span "Daha fazla ayrıntı görün" at bounding box center [1067, 188] width 105 height 13
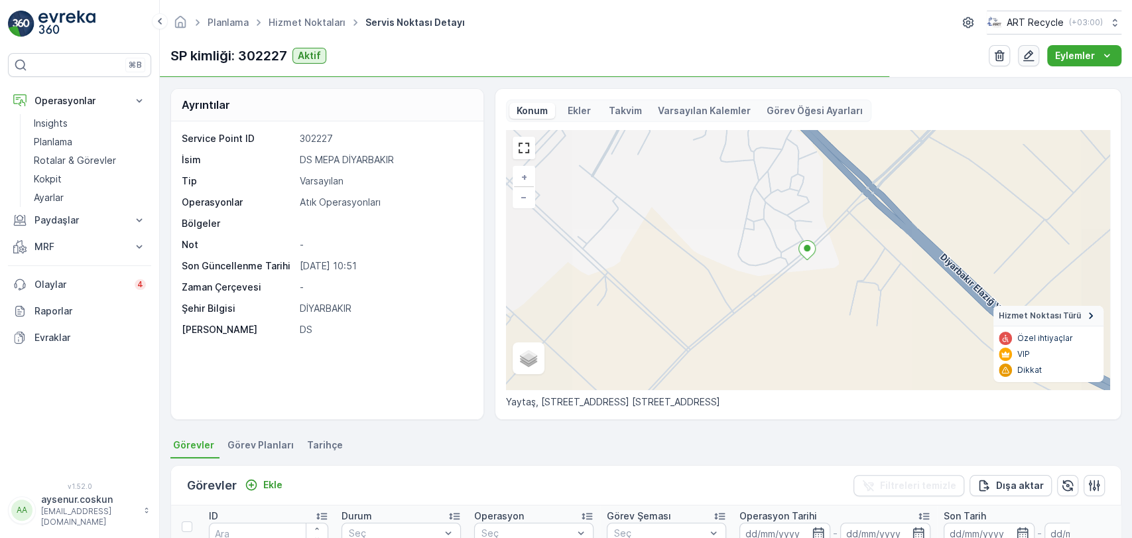
click at [1027, 57] on icon "button" at bounding box center [1028, 55] width 13 height 13
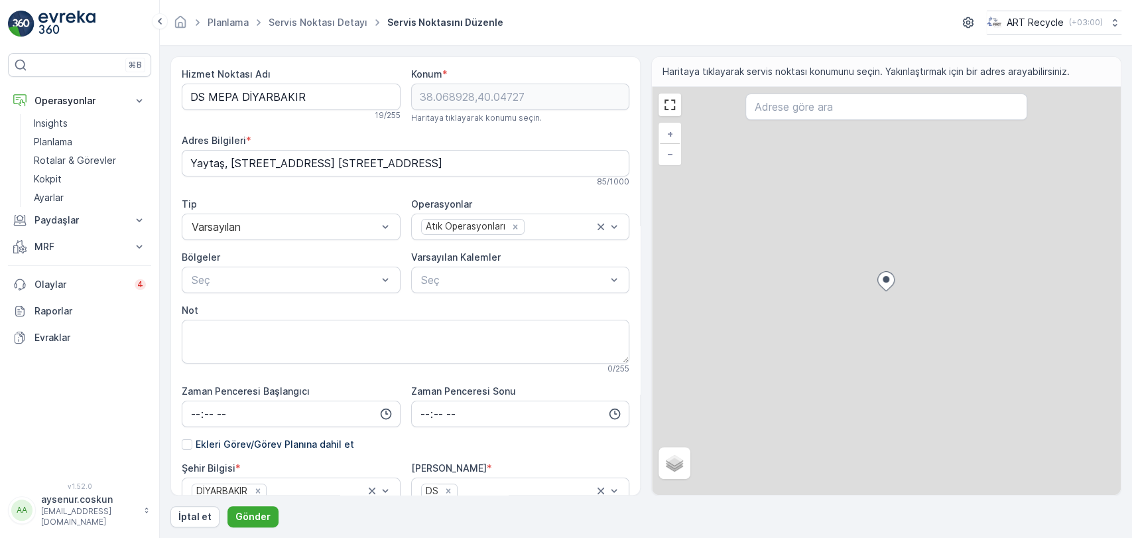
click at [804, 111] on input "text" at bounding box center [885, 107] width 281 height 27
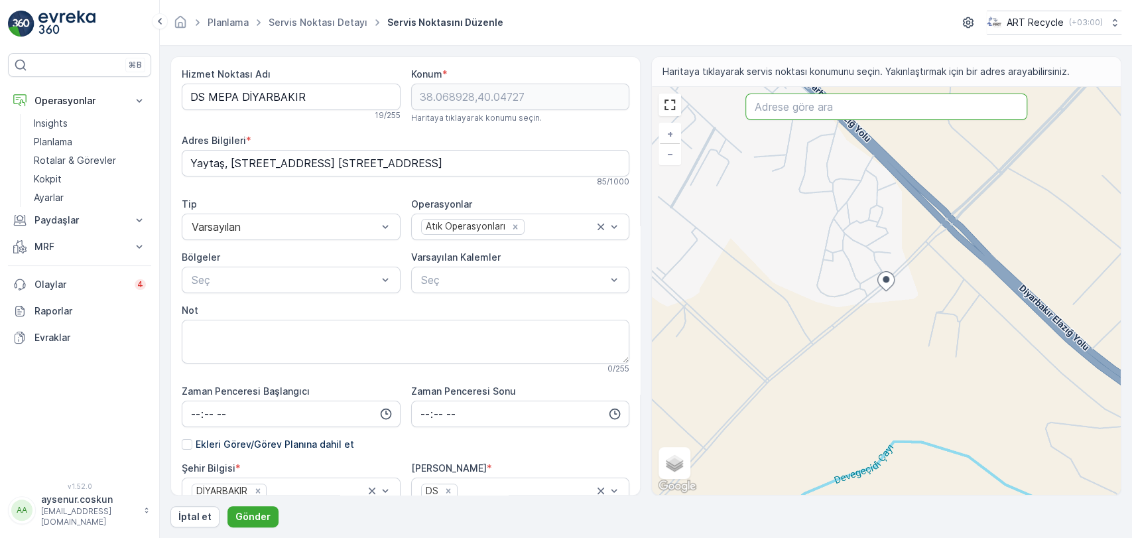
paste input "Mezopotamya, 334. Sk. [STREET_ADDRESS]"
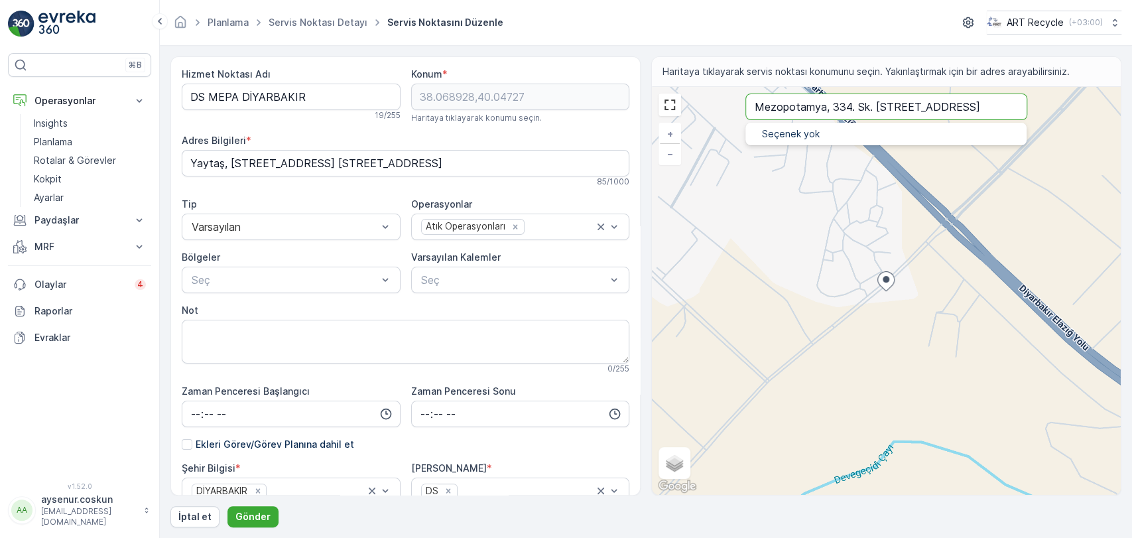
scroll to position [0, 122]
click at [1018, 104] on input "Mezopotamya, 334. Sk. [STREET_ADDRESS]" at bounding box center [885, 107] width 281 height 27
click at [1014, 106] on input "Mezopotamya, 334. Sk. [STREET_ADDRESS]" at bounding box center [885, 107] width 281 height 27
click at [848, 107] on input "Mezopotamya, 334. Sk. [STREET_ADDRESS]" at bounding box center [885, 107] width 281 height 27
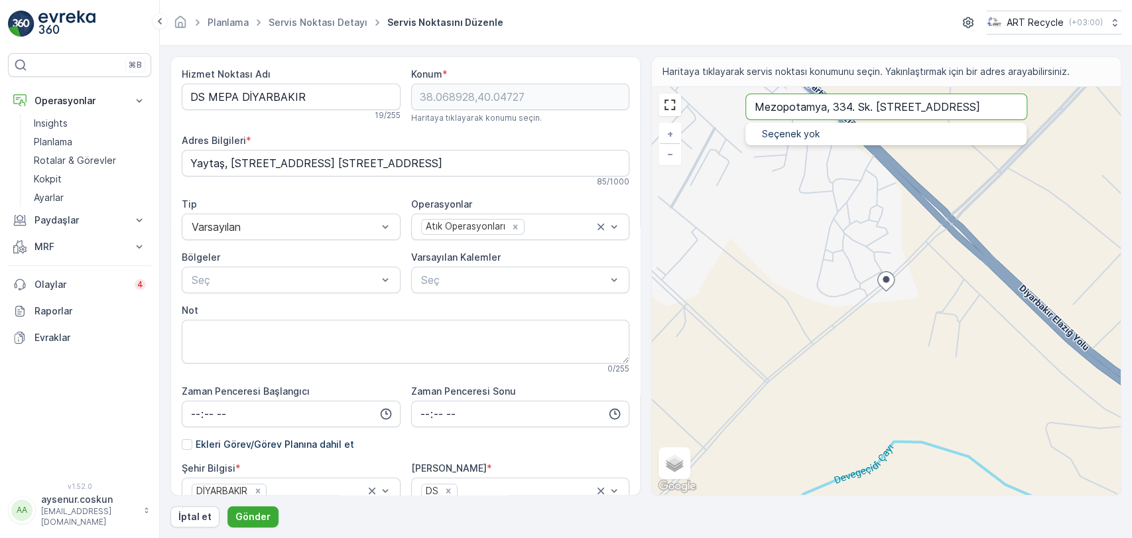
click at [848, 107] on input "Mezopotamya, 334. Sk. [STREET_ADDRESS]" at bounding box center [885, 107] width 281 height 27
paste input "DS STORE"
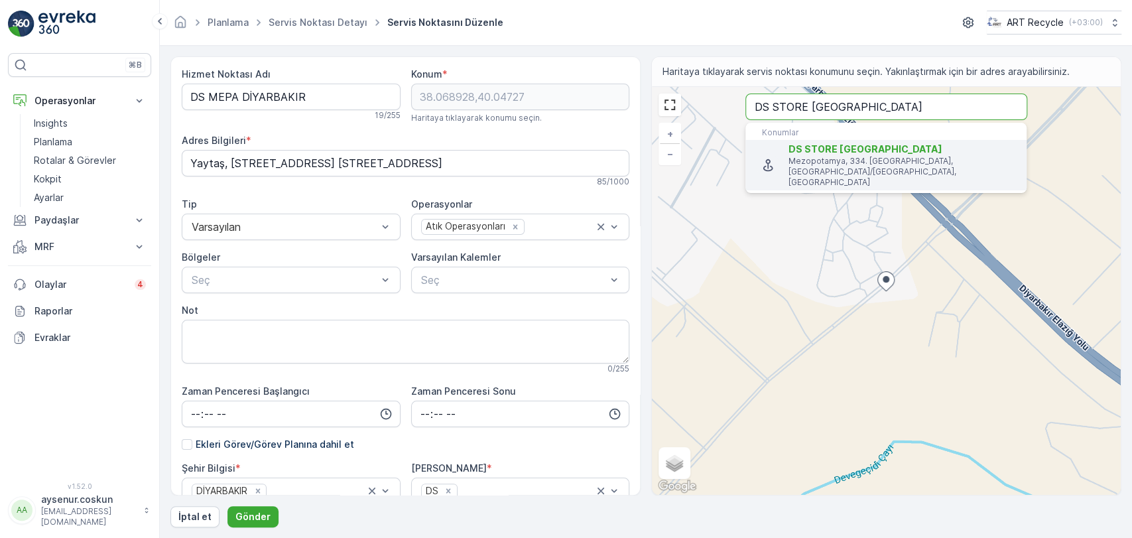
type input "DS STORE [GEOGRAPHIC_DATA]"
click at [891, 154] on span "DS STORE [GEOGRAPHIC_DATA]" at bounding box center [902, 149] width 227 height 13
type input "37.9338128,40.1551192"
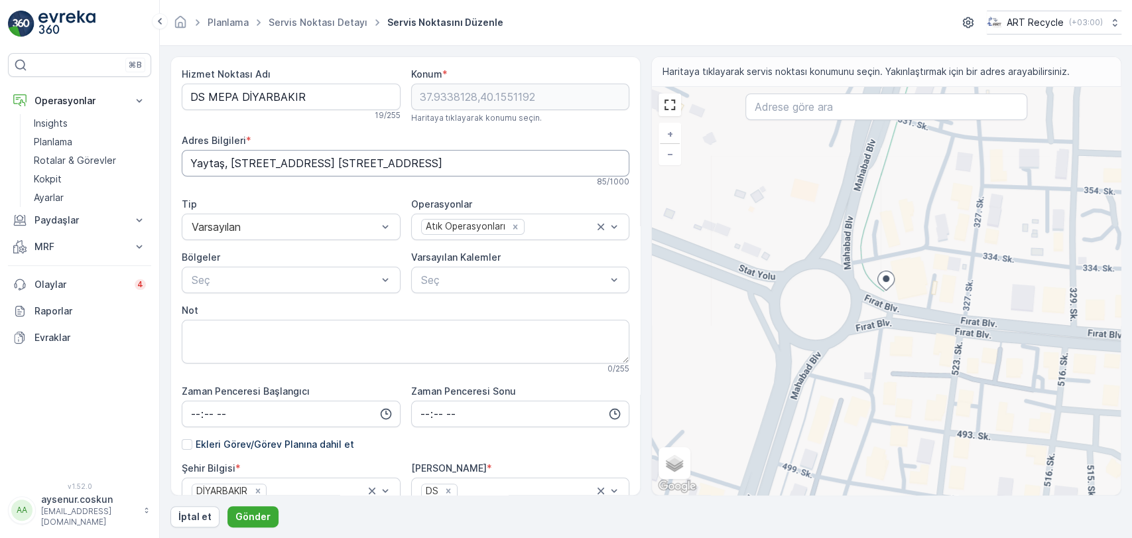
click at [498, 171] on Bilgileri "Yaytaş, [STREET_ADDRESS] [STREET_ADDRESS]" at bounding box center [406, 163] width 448 height 27
click at [361, 157] on Bilgileri "Yaytaş, [STREET_ADDRESS] [STREET_ADDRESS]" at bounding box center [406, 163] width 448 height 27
paste Bilgileri "Mezopotamya, 334. Sk. [STREET_ADDRESS]"
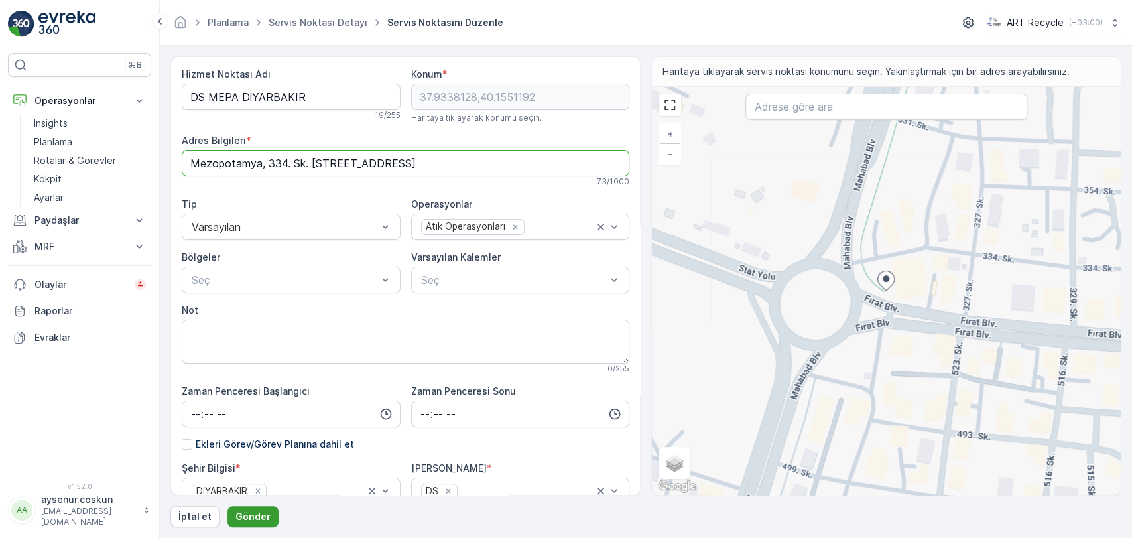
type Bilgileri "Mezopotamya, 334. Sk. [STREET_ADDRESS]"
click at [262, 512] on p "Gönder" at bounding box center [252, 516] width 35 height 13
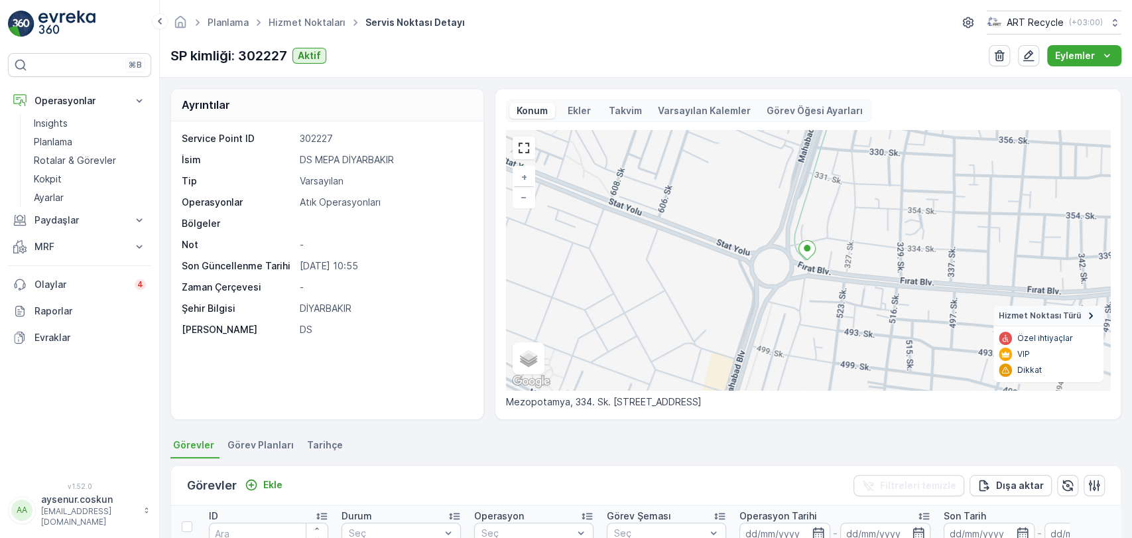
drag, startPoint x: 40, startPoint y: 29, endPoint x: 96, endPoint y: 0, distance: 63.2
click at [40, 29] on img at bounding box center [66, 24] width 57 height 27
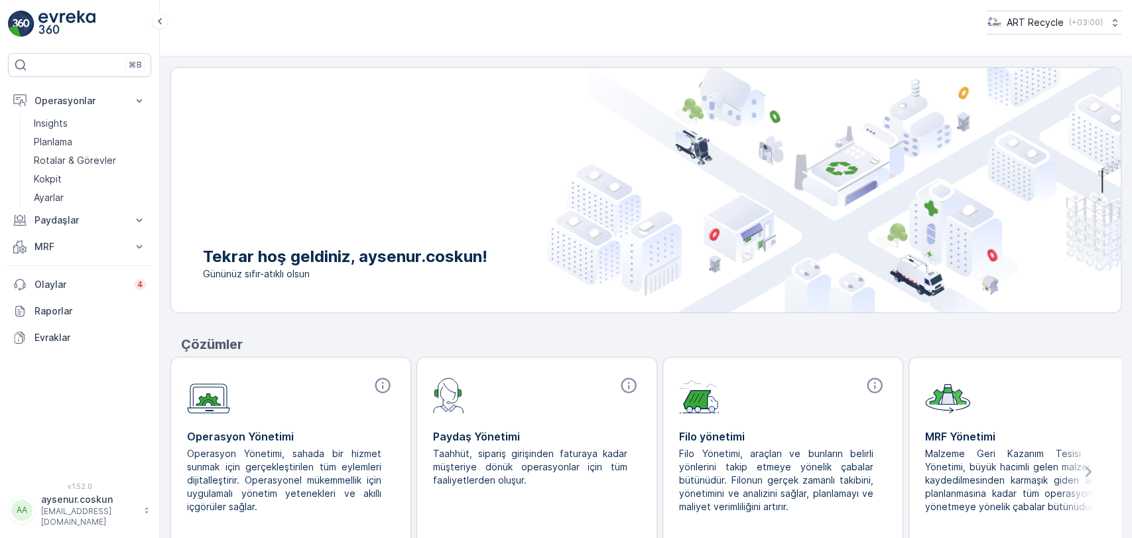
drag, startPoint x: 82, startPoint y: 28, endPoint x: 137, endPoint y: 1, distance: 61.1
click at [82, 27] on img at bounding box center [66, 24] width 57 height 27
click at [69, 26] on img at bounding box center [66, 24] width 57 height 27
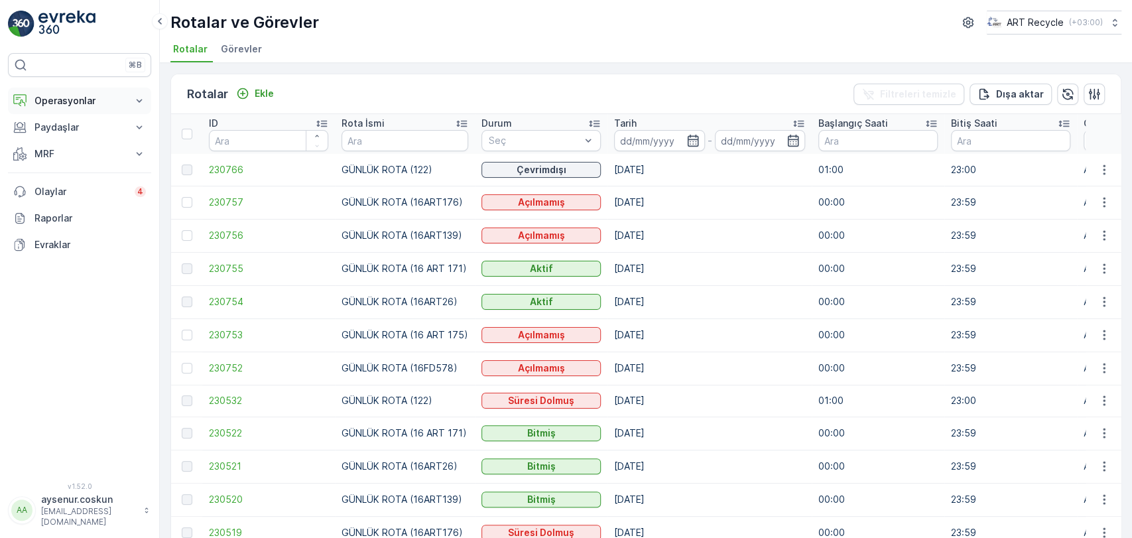
click at [62, 105] on p "Operasyonlar" at bounding box center [79, 100] width 90 height 13
click at [72, 141] on p "Planlama" at bounding box center [53, 141] width 38 height 13
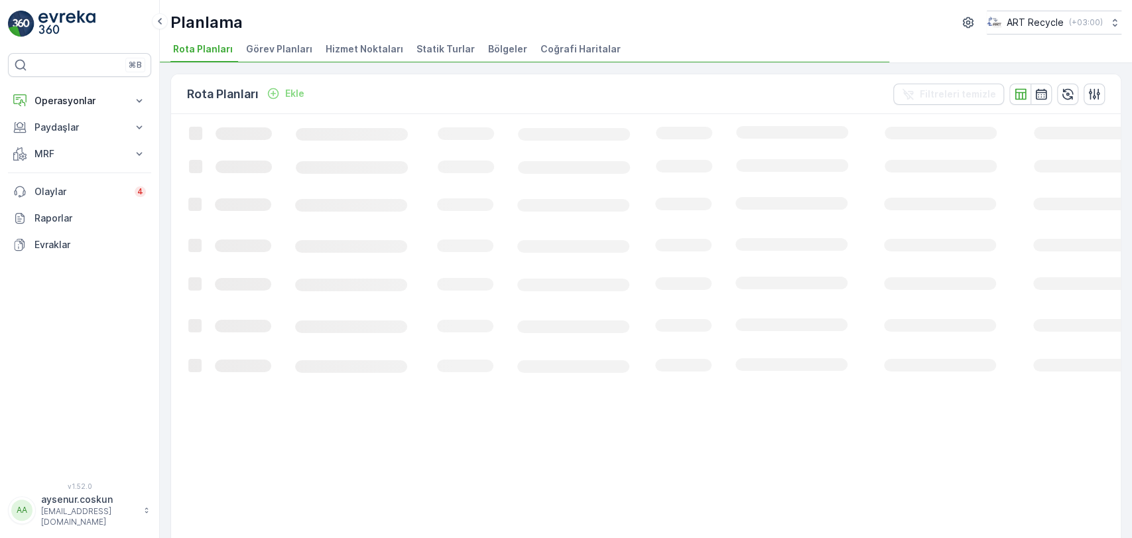
click at [363, 54] on span "Hizmet Noktaları" at bounding box center [365, 48] width 78 height 13
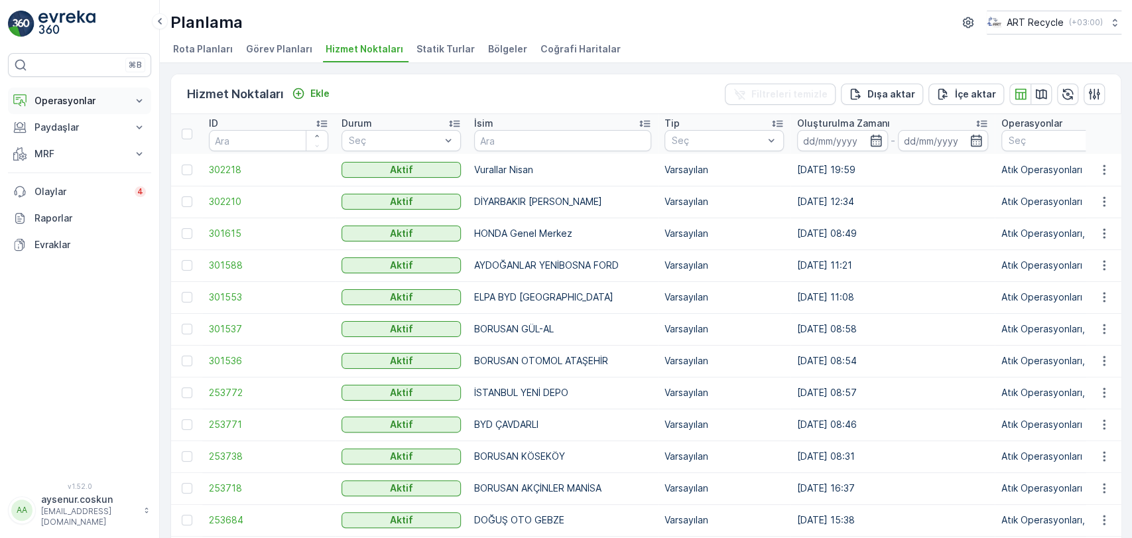
click at [74, 107] on p "Operasyonlar" at bounding box center [79, 100] width 90 height 13
click at [74, 163] on p "Rotalar & Görevler" at bounding box center [75, 160] width 82 height 13
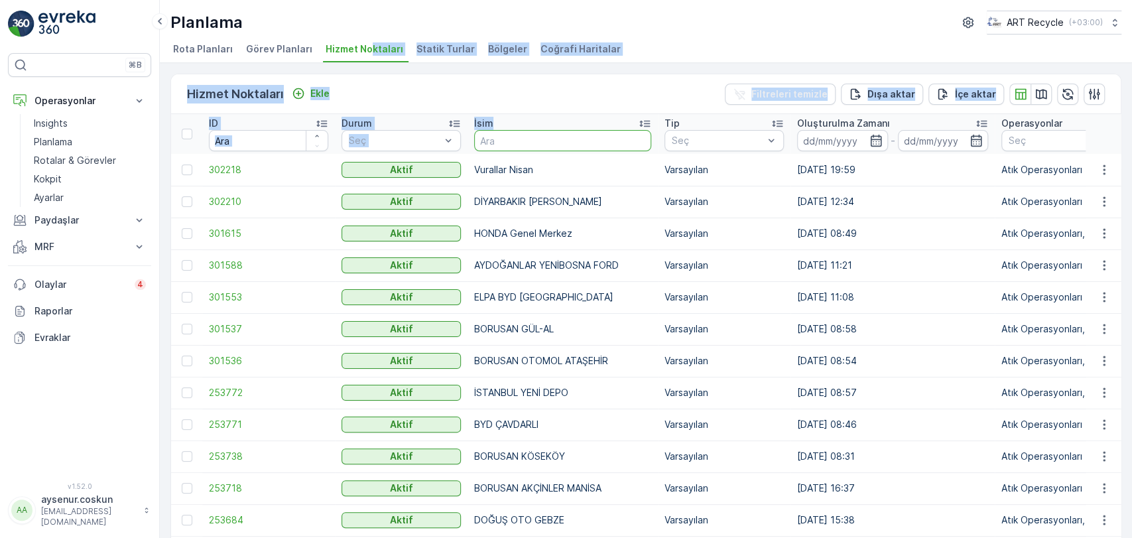
click at [536, 137] on input "text" at bounding box center [562, 140] width 177 height 21
click at [531, 145] on img "button" at bounding box center [536, 152] width 15 height 15
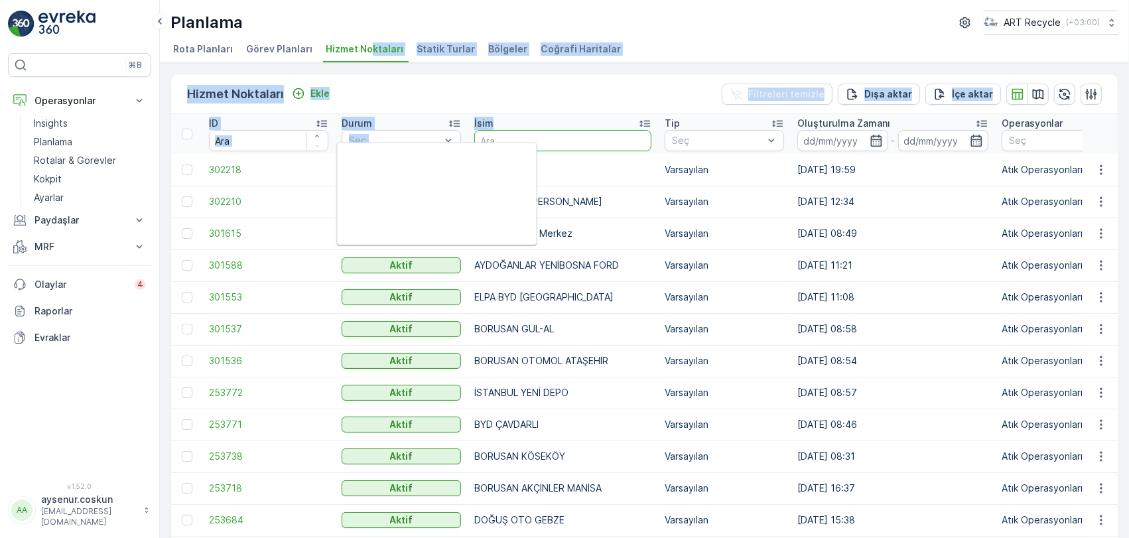
click at [510, 137] on input "text" at bounding box center [562, 140] width 177 height 21
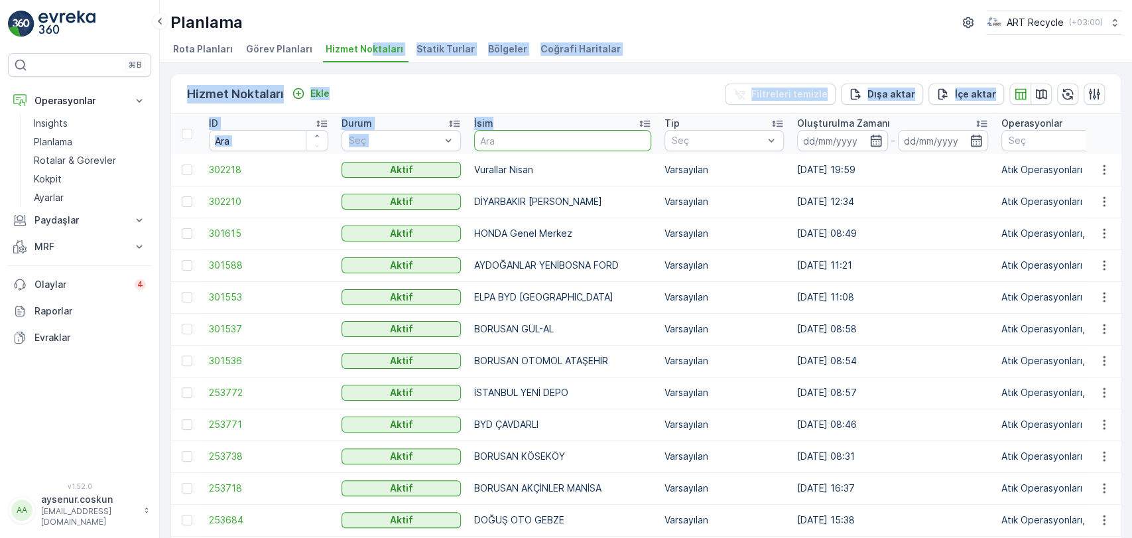
click at [509, 137] on input "text" at bounding box center [562, 140] width 177 height 21
click at [499, 141] on input "text" at bounding box center [562, 140] width 177 height 21
click at [495, 141] on input "text" at bounding box center [562, 140] width 177 height 21
